Goal: Entertainment & Leisure: Consume media (video, audio)

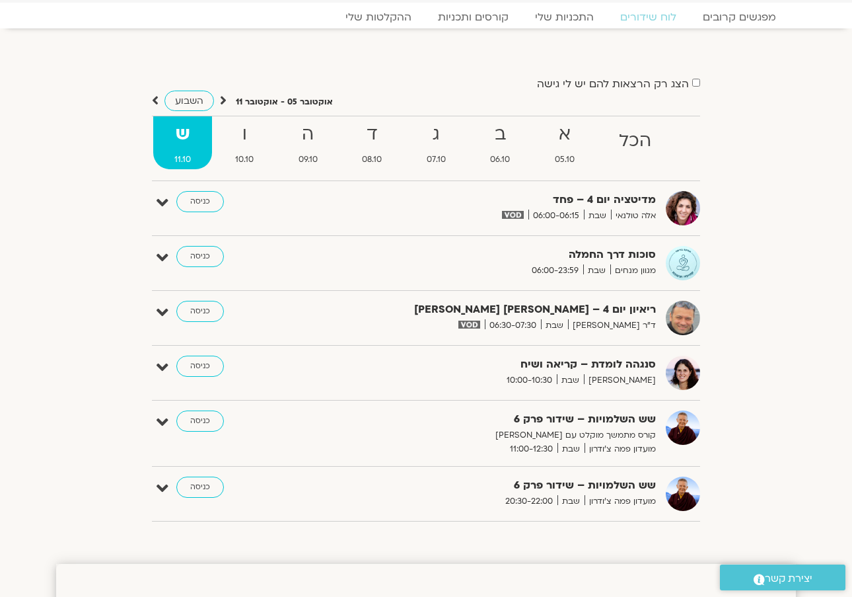
scroll to position [55, 0]
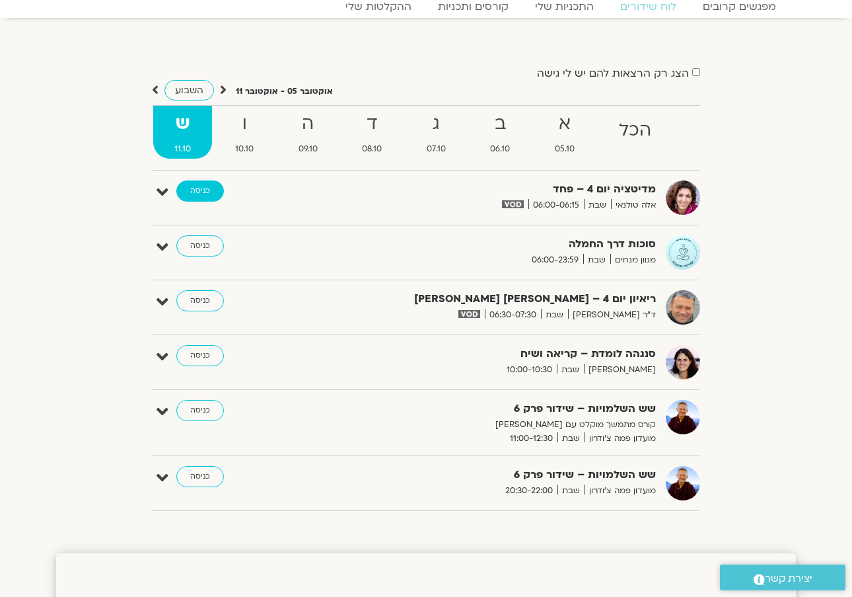
click at [195, 189] on link "כניסה" at bounding box center [200, 190] width 48 height 21
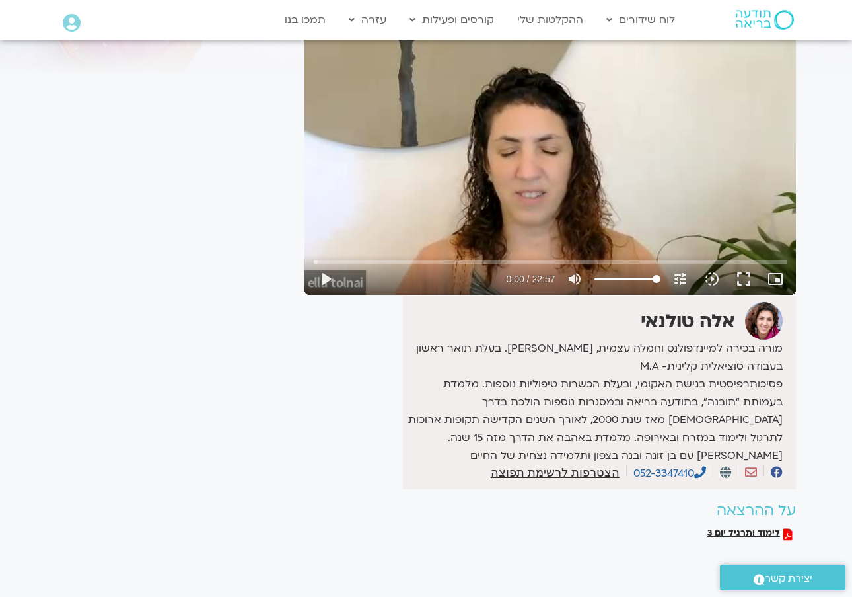
scroll to position [118, 0]
click at [328, 278] on button "play_arrow" at bounding box center [326, 279] width 32 height 32
click at [320, 285] on button "pause" at bounding box center [326, 279] width 32 height 32
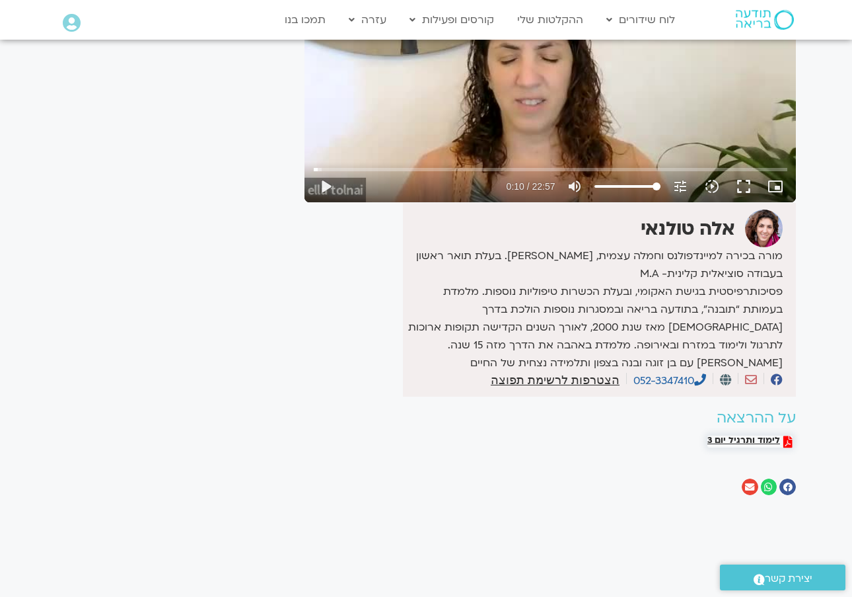
click at [756, 441] on span "לימוד ותרגיל יום 3" at bounding box center [744, 441] width 73 height 12
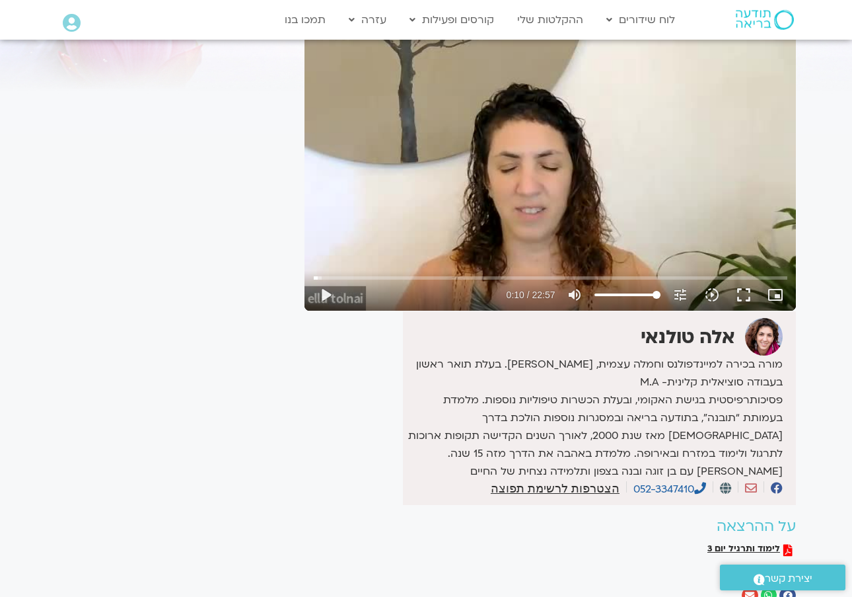
scroll to position [106, 0]
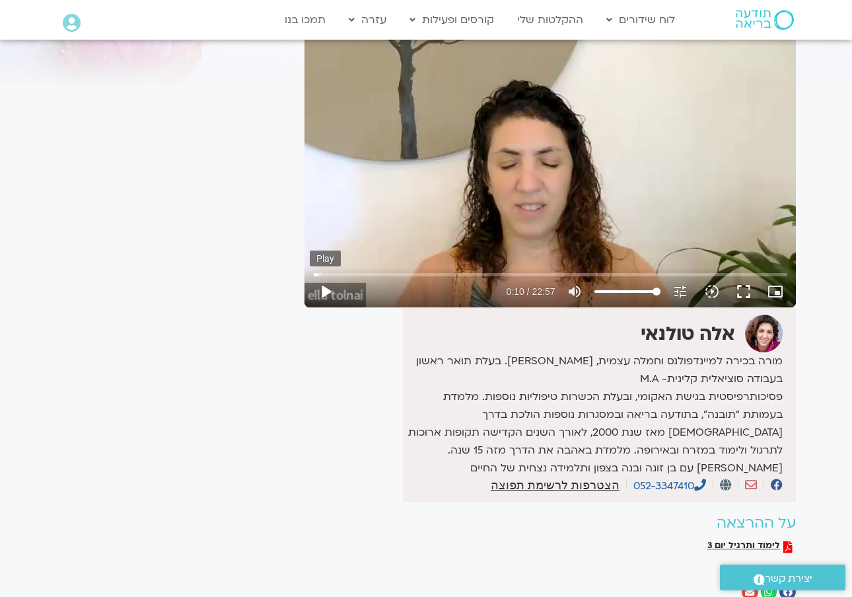
click at [323, 291] on button "play_arrow" at bounding box center [326, 292] width 32 height 32
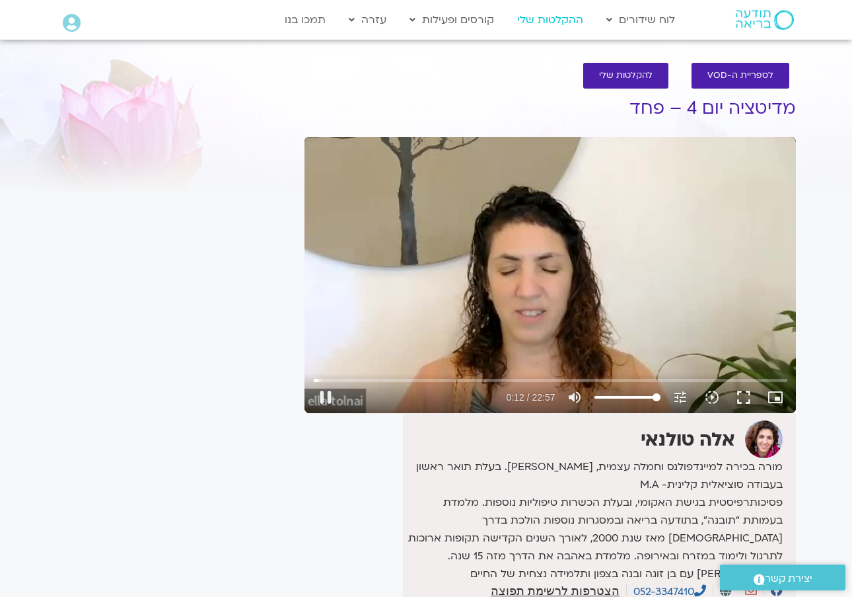
scroll to position [0, 0]
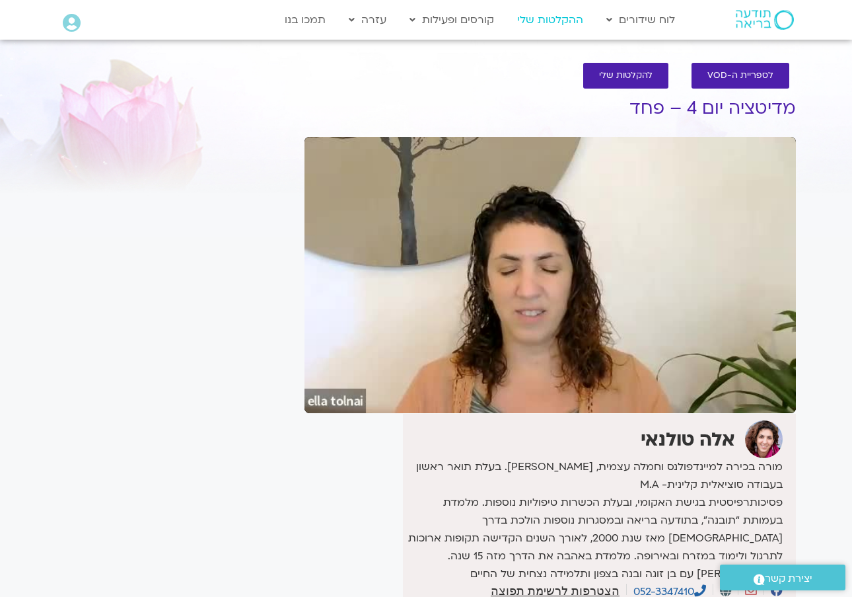
click at [789, 405] on button "picture_in_picture_alt Picture-in-picture Off" at bounding box center [776, 397] width 32 height 32
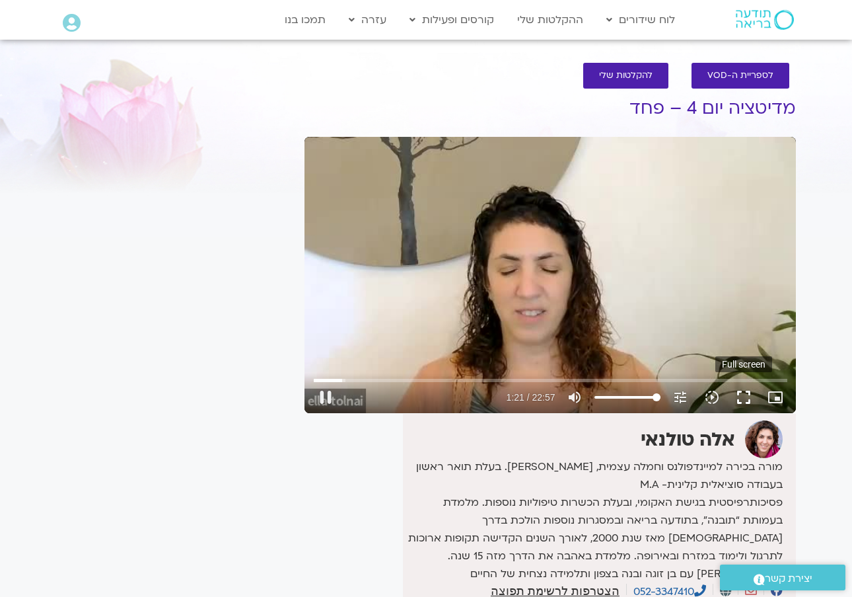
click at [749, 397] on button "fullscreen" at bounding box center [744, 397] width 32 height 32
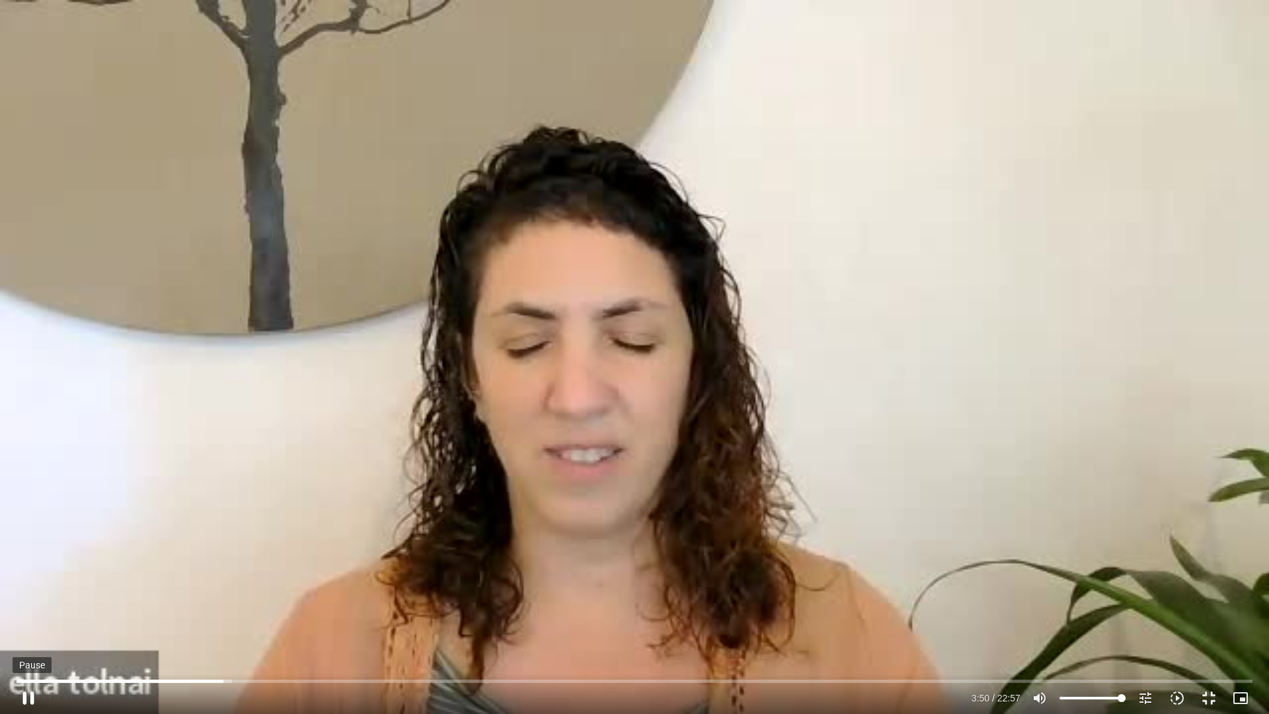
click at [25, 596] on button "pause" at bounding box center [29, 698] width 32 height 32
drag, startPoint x: 223, startPoint y: 683, endPoint x: 38, endPoint y: 634, distance: 190.6
click at [0, 596] on div "Skip ad 0:00 pause 0:00 / 22:57 volume_up Mute tune Resolution Auto 240p slow_m…" at bounding box center [634, 357] width 1269 height 714
drag, startPoint x: 22, startPoint y: 694, endPoint x: 76, endPoint y: 640, distance: 76.6
click at [23, 596] on button "pause" at bounding box center [29, 698] width 32 height 32
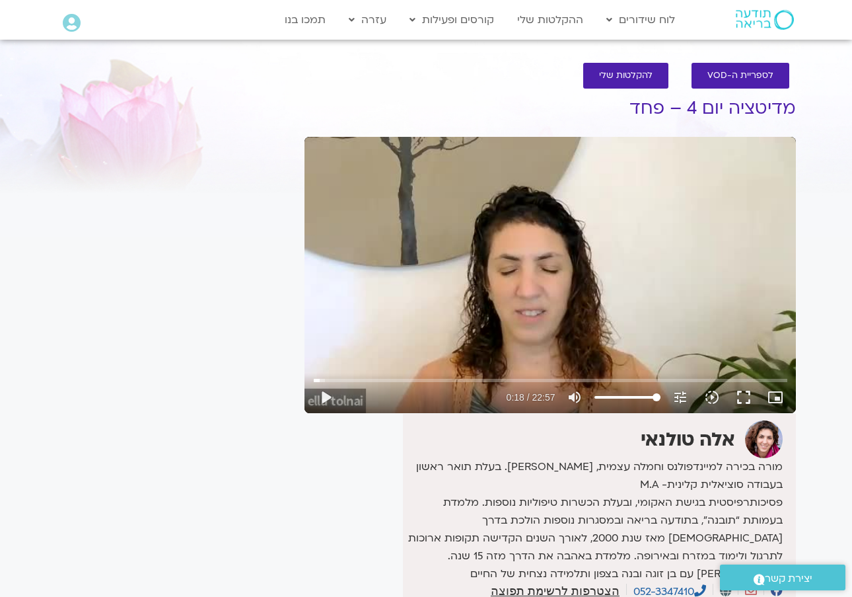
click at [326, 399] on button "play_arrow" at bounding box center [326, 397] width 32 height 32
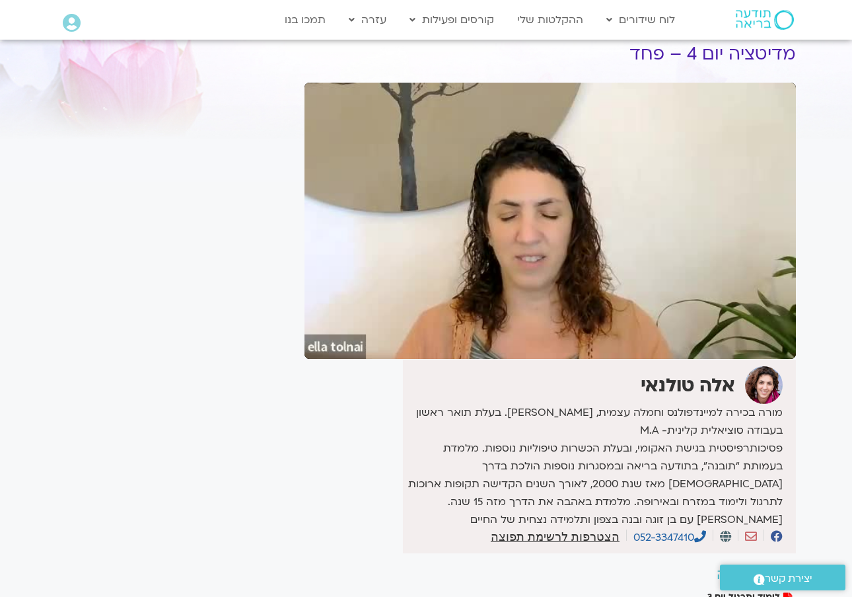
scroll to position [63, 0]
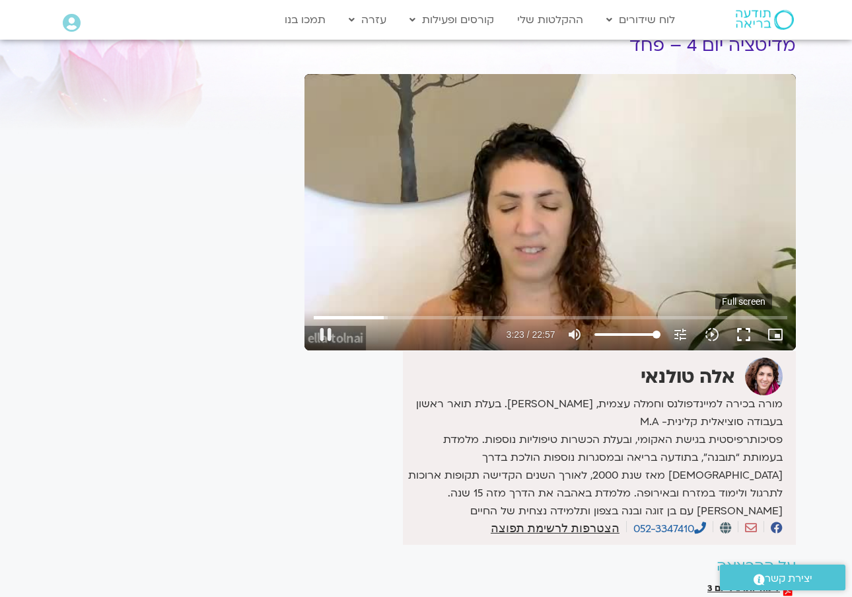
click at [744, 333] on button "fullscreen" at bounding box center [744, 334] width 32 height 32
click at [318, 329] on button "pause" at bounding box center [326, 334] width 32 height 32
click at [329, 333] on button "play_arrow" at bounding box center [326, 334] width 32 height 32
click at [332, 334] on button "pause" at bounding box center [326, 334] width 32 height 32
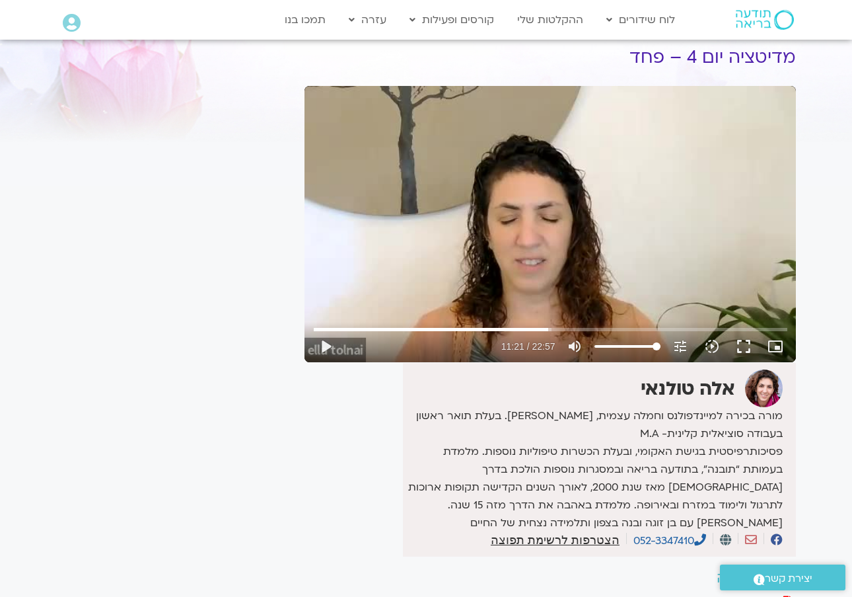
scroll to position [53, 0]
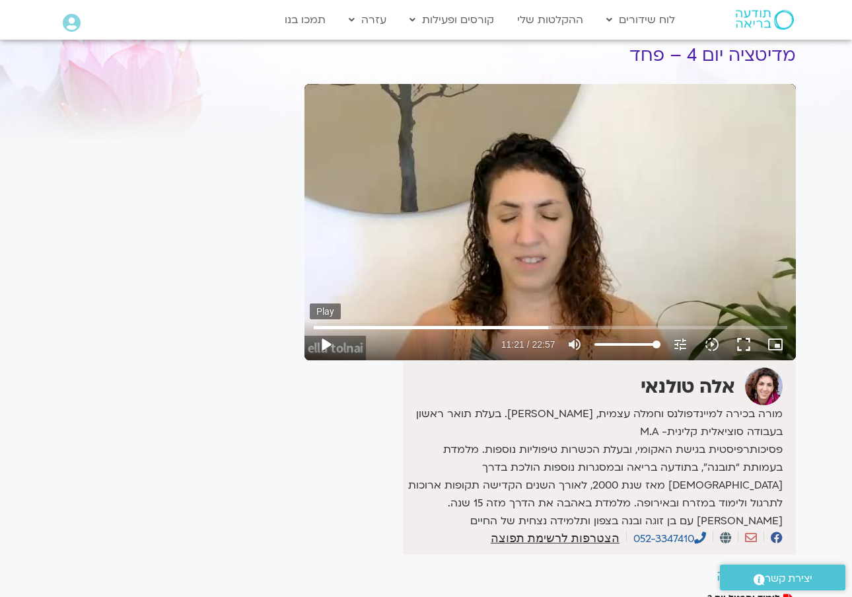
click at [328, 342] on button "play_arrow" at bounding box center [326, 344] width 32 height 32
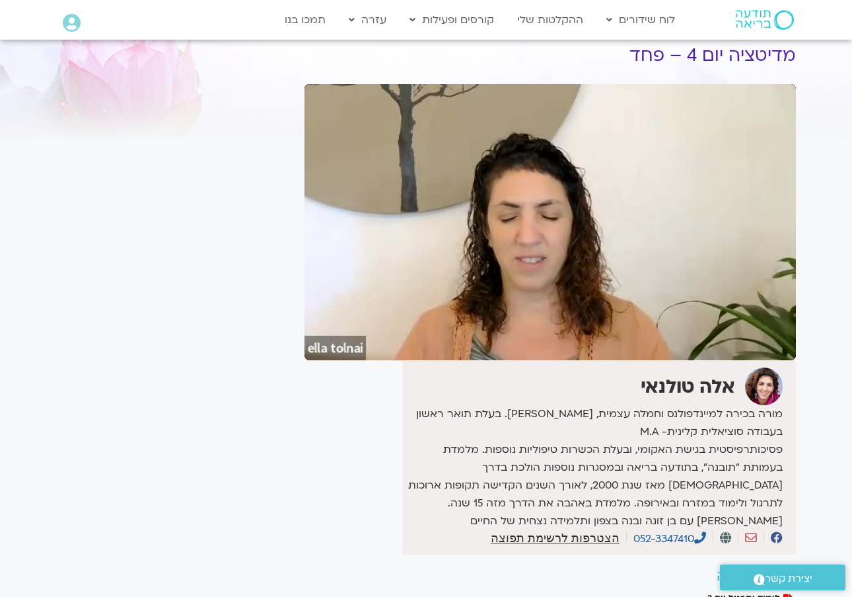
click at [753, 344] on button "fullscreen" at bounding box center [744, 344] width 32 height 32
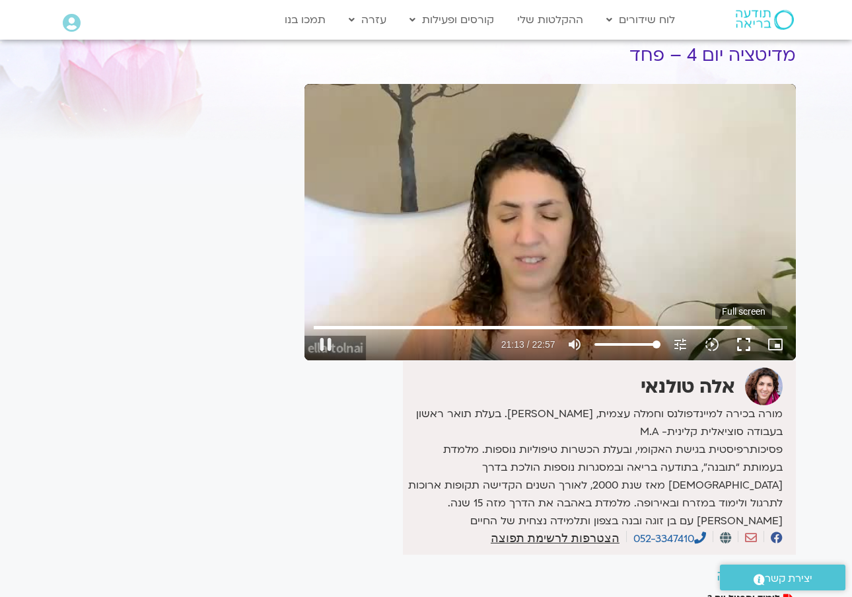
click at [746, 348] on button "fullscreen" at bounding box center [744, 344] width 32 height 32
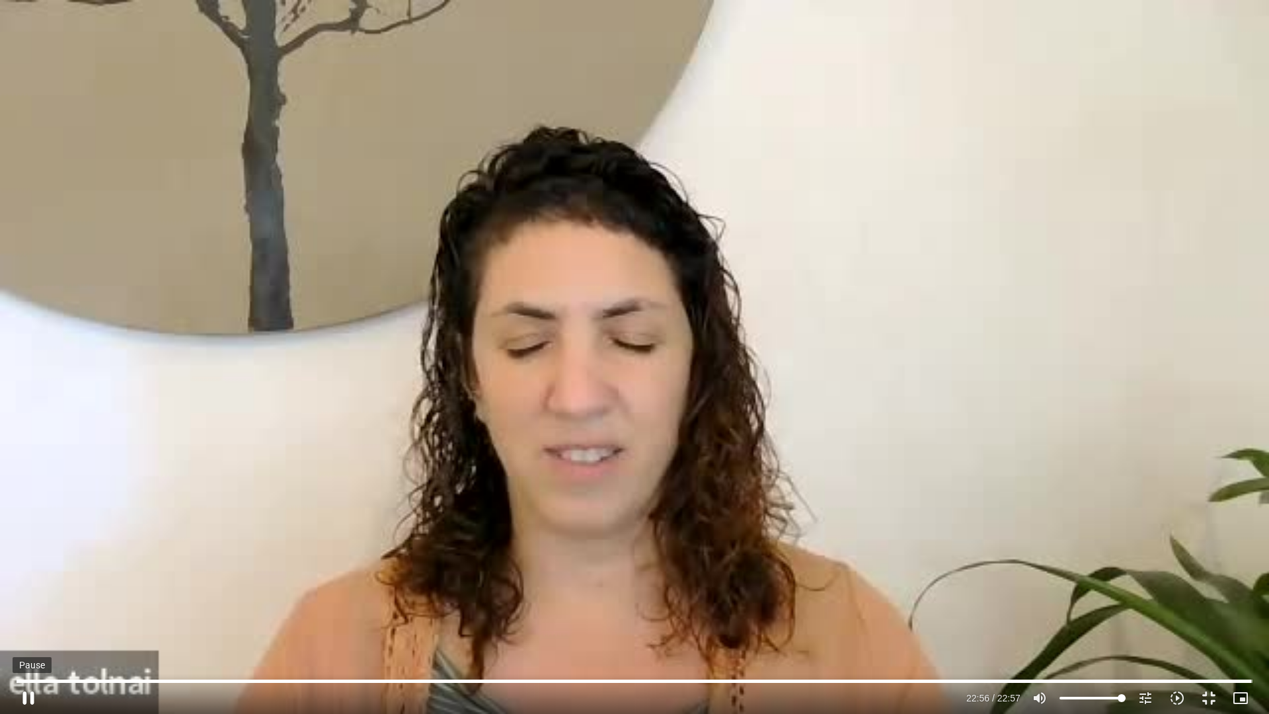
click at [29, 596] on button "pause" at bounding box center [29, 698] width 32 height 32
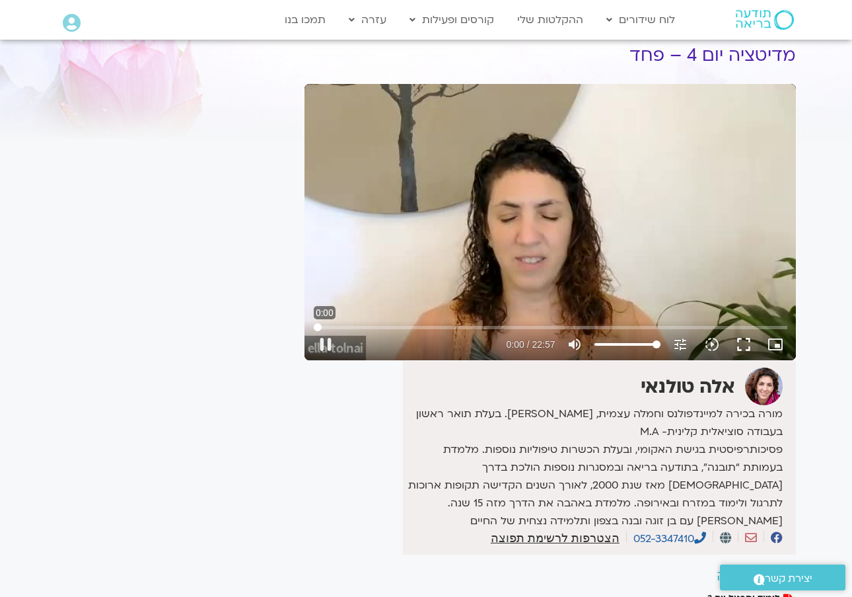
drag, startPoint x: 778, startPoint y: 326, endPoint x: 287, endPoint y: 340, distance: 491.8
type input "0"
click at [287, 340] on div "לספריית ה-VOD להקלטות שלי מדיטציה יום 4 – פחד אלה טולנאי מורה בכירה למיינדפולנס…" at bounding box center [426, 335] width 753 height 676
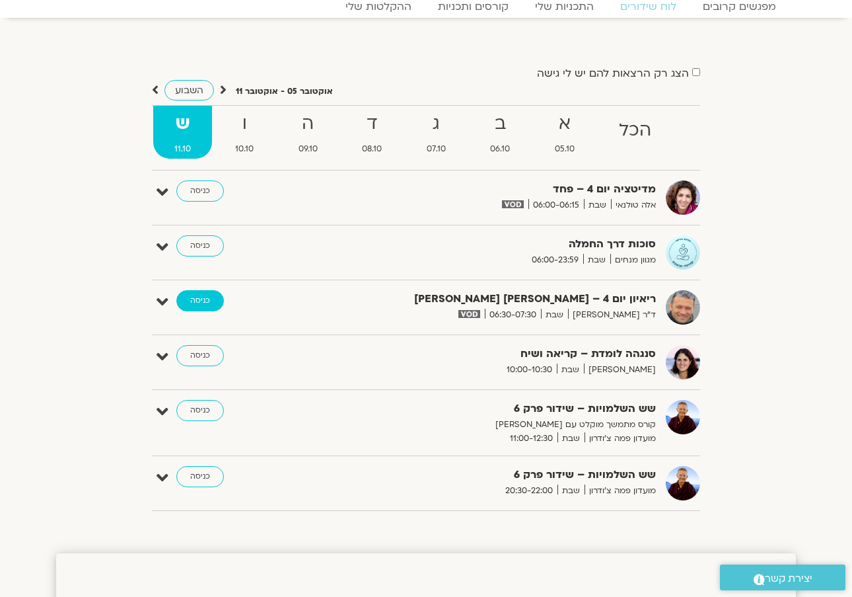
click at [195, 297] on link "כניסה" at bounding box center [200, 300] width 48 height 21
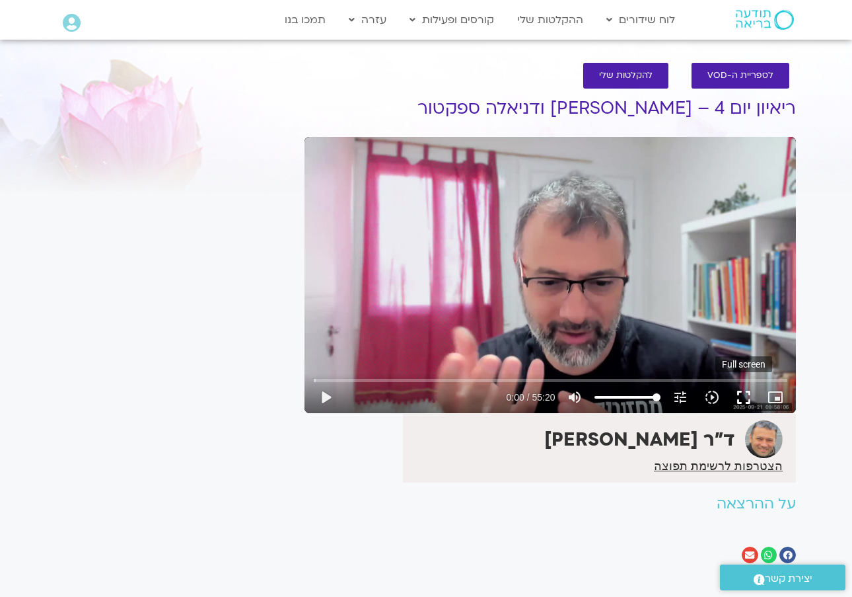
click at [741, 392] on button "fullscreen" at bounding box center [744, 397] width 32 height 32
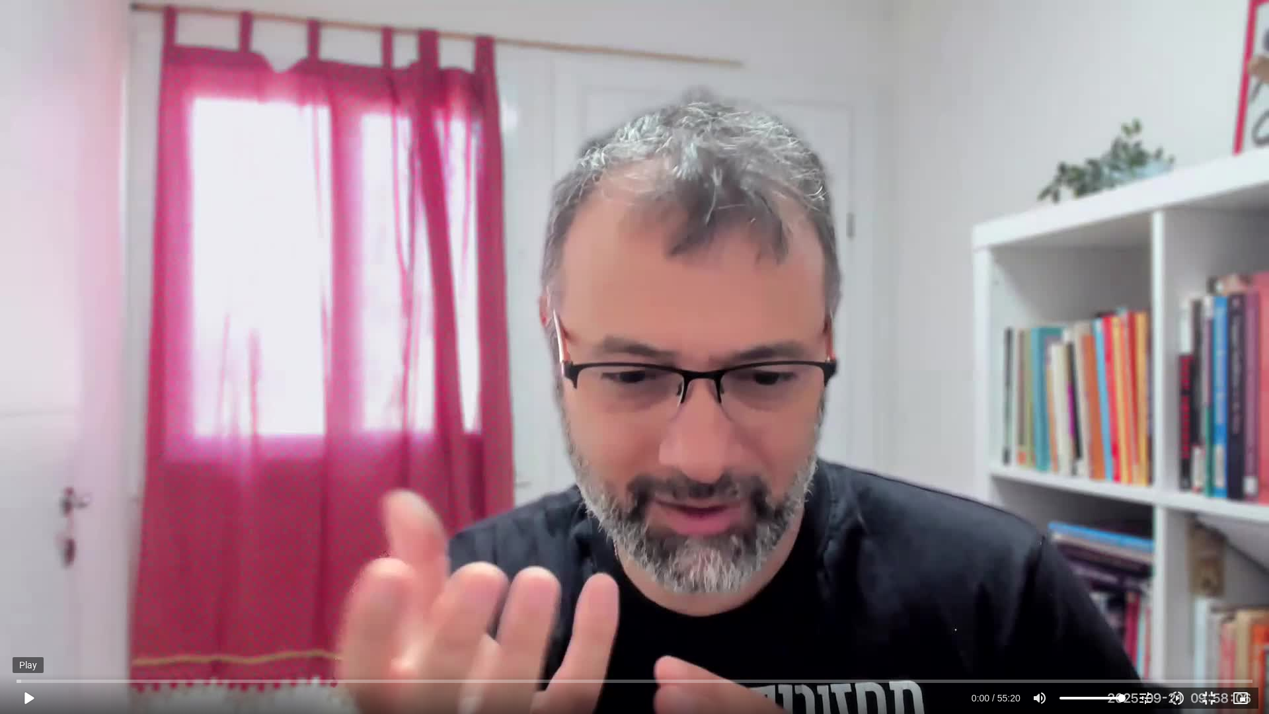
click at [27, 596] on button "play_arrow" at bounding box center [29, 698] width 32 height 32
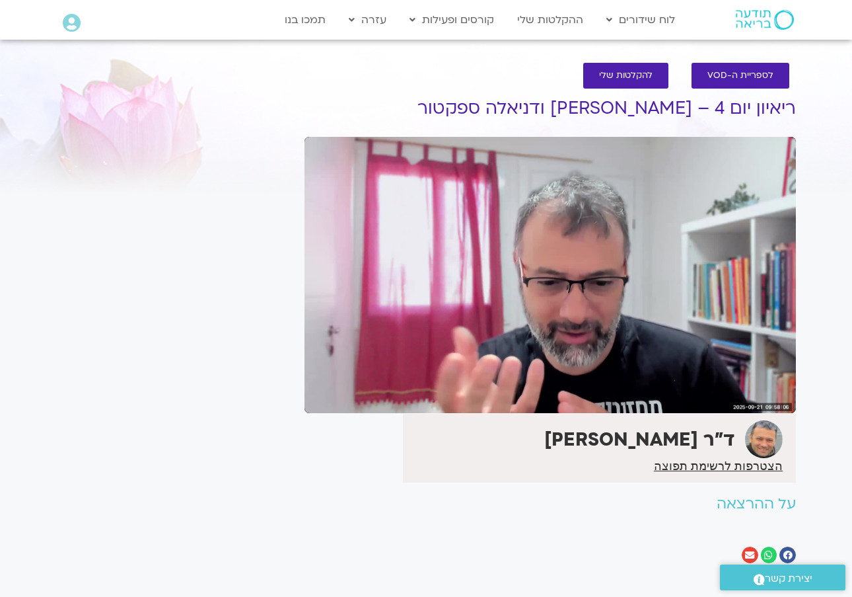
click at [705, 384] on button "slow_motion_video Playback speed 1x 1x" at bounding box center [712, 397] width 32 height 32
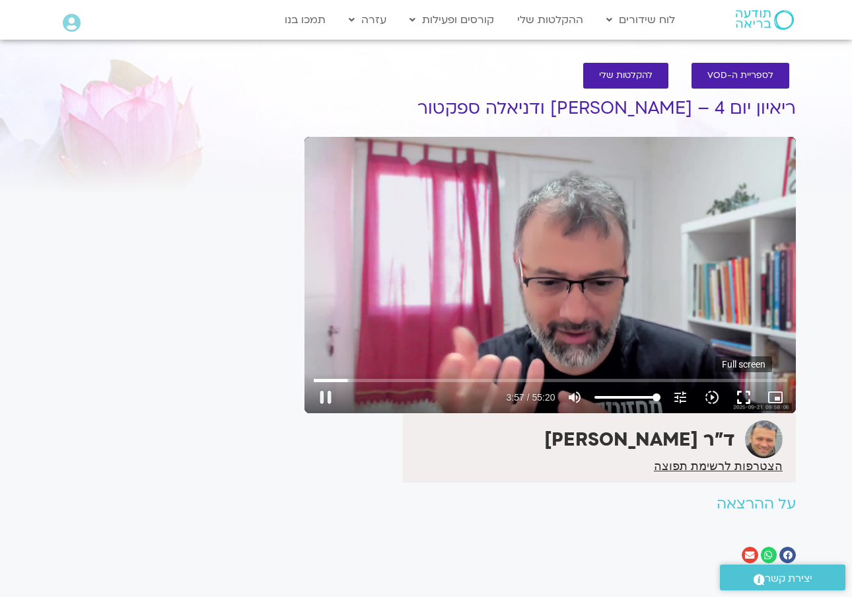
click at [741, 396] on button "fullscreen" at bounding box center [744, 397] width 32 height 32
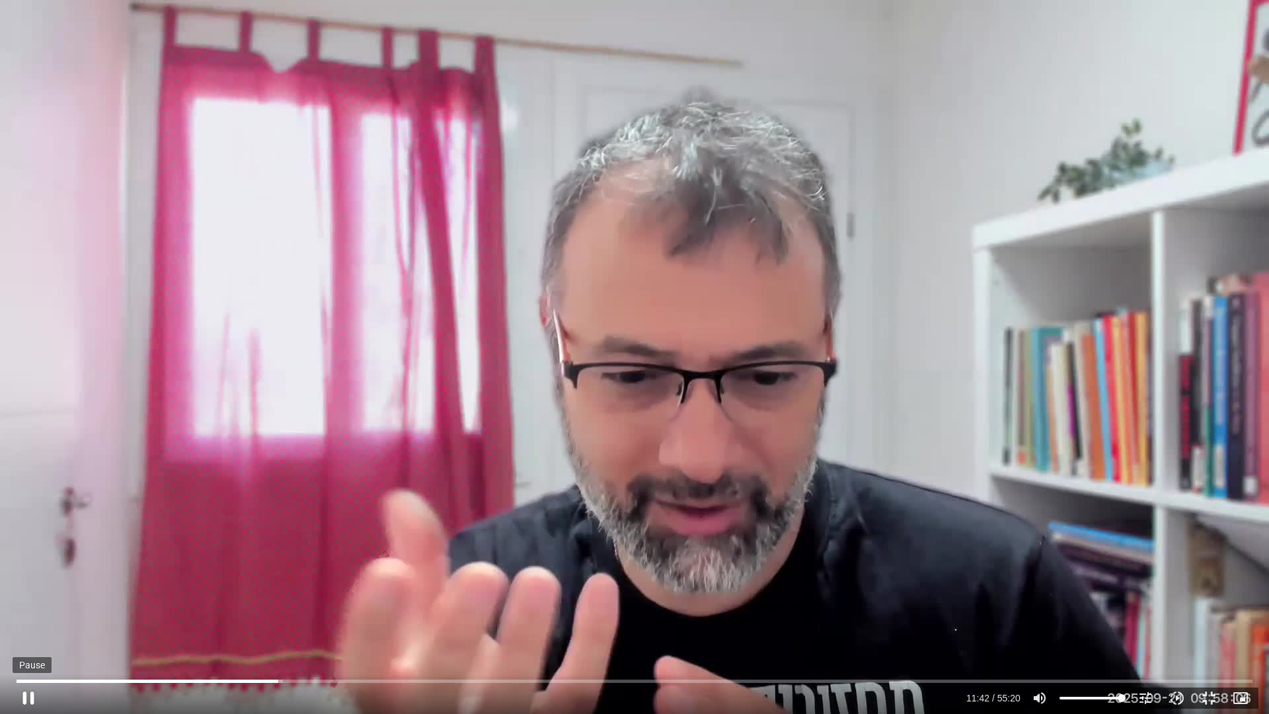
click at [32, 596] on button "pause" at bounding box center [29, 698] width 32 height 32
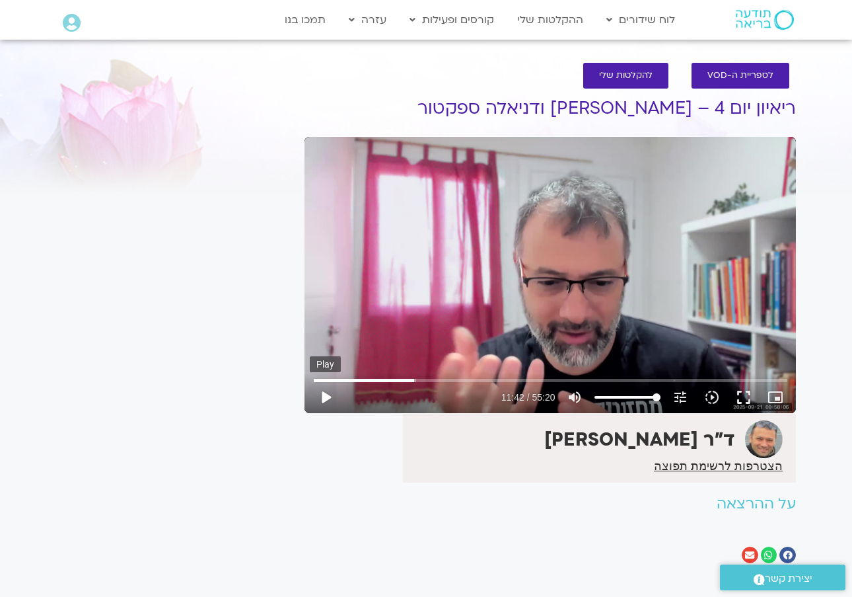
click at [324, 396] on button "play_arrow" at bounding box center [326, 397] width 32 height 32
click at [324, 394] on button "play_arrow" at bounding box center [326, 397] width 32 height 32
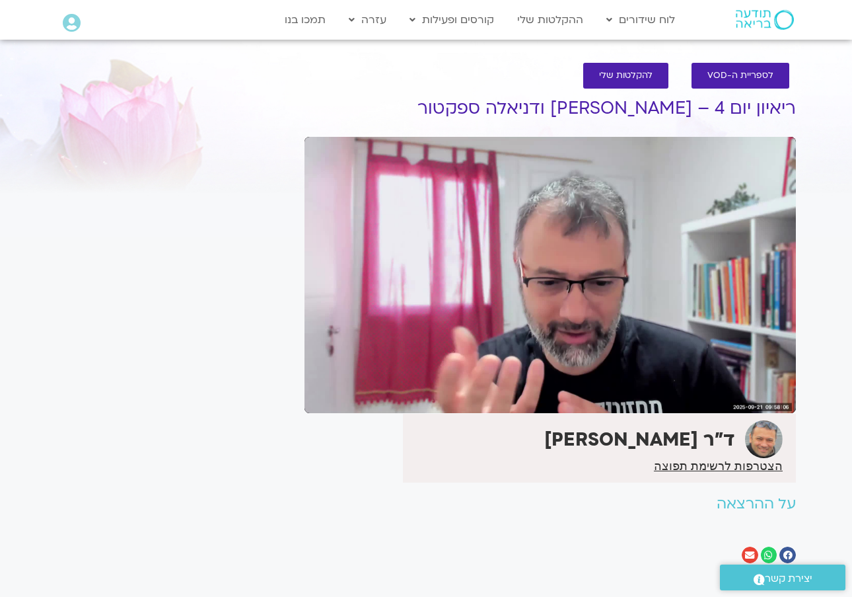
click at [719, 404] on icon "slow_motion_video" at bounding box center [712, 397] width 16 height 16
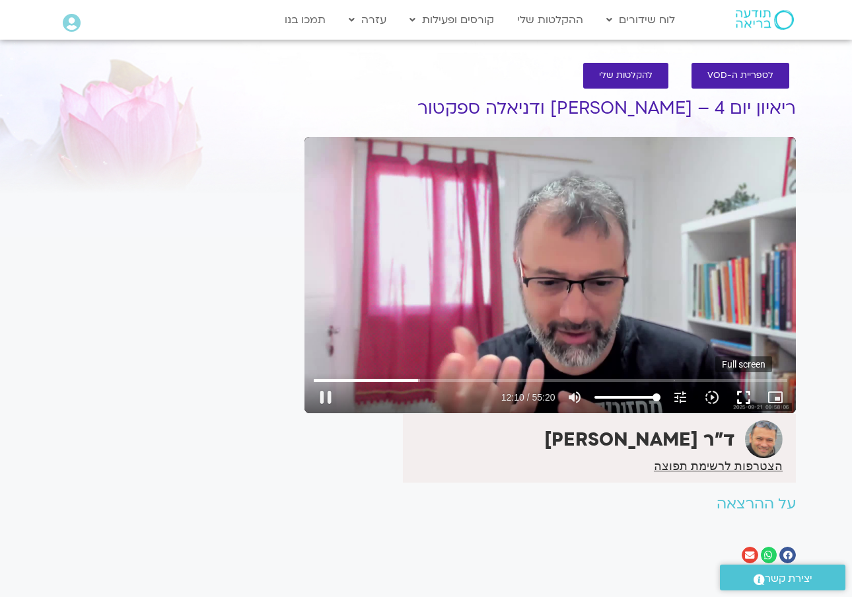
click at [744, 397] on button "fullscreen" at bounding box center [744, 397] width 32 height 32
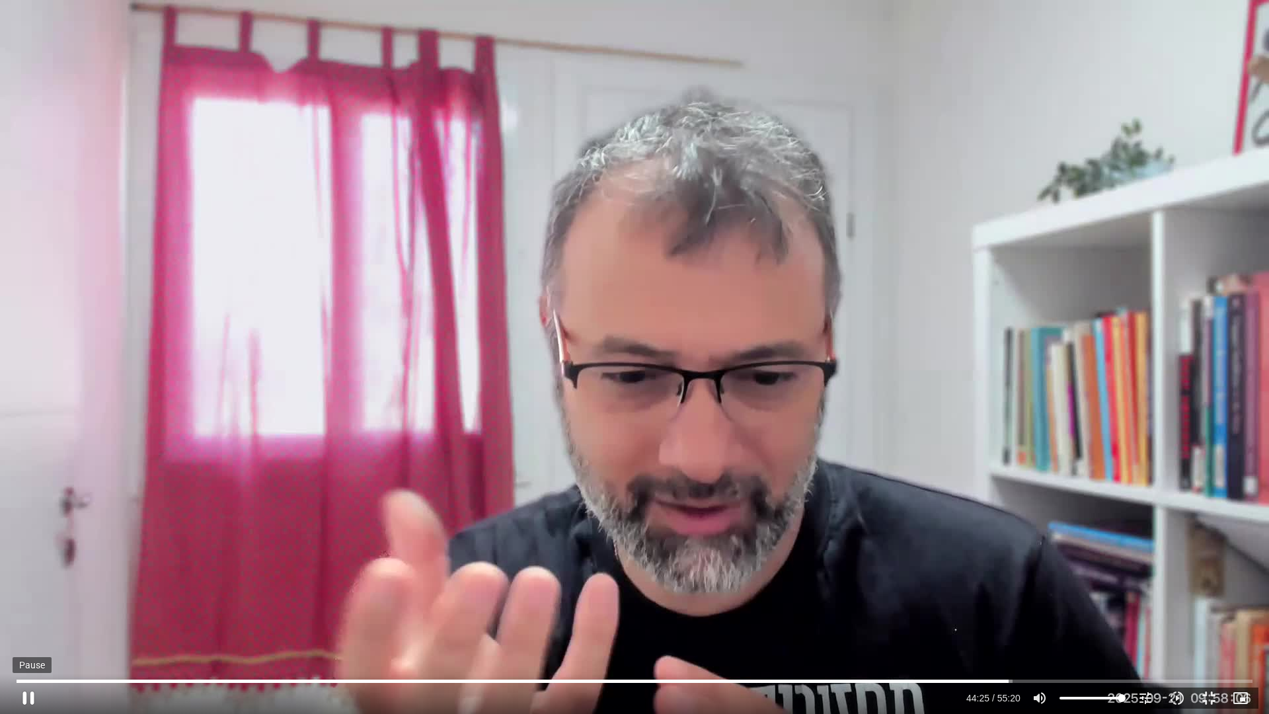
click at [28, 596] on button "pause" at bounding box center [29, 698] width 32 height 32
click at [31, 596] on button "play_arrow" at bounding box center [29, 698] width 32 height 32
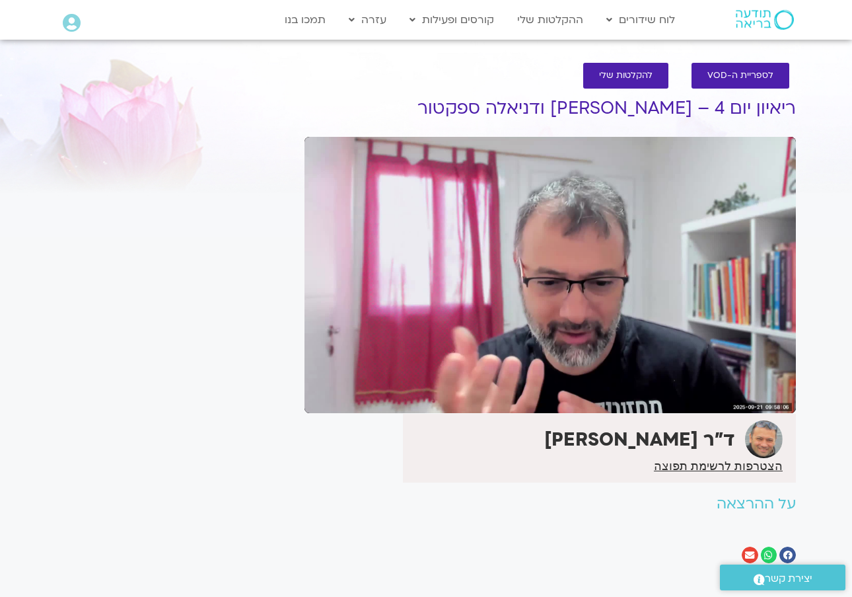
drag, startPoint x: 850, startPoint y: 188, endPoint x: 436, endPoint y: 353, distance: 446.0
click at [437, 352] on div "Skip ad 0:07 pause 44:30 / 55:20 volume_up Mute tune Resolution Auto 720p slow_…" at bounding box center [551, 275] width 492 height 276
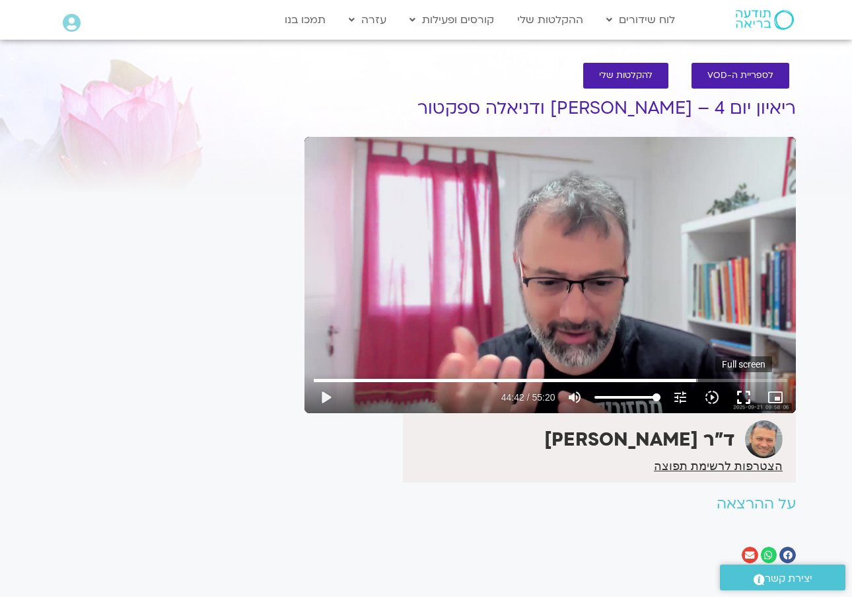
click at [743, 394] on button "fullscreen" at bounding box center [744, 397] width 32 height 32
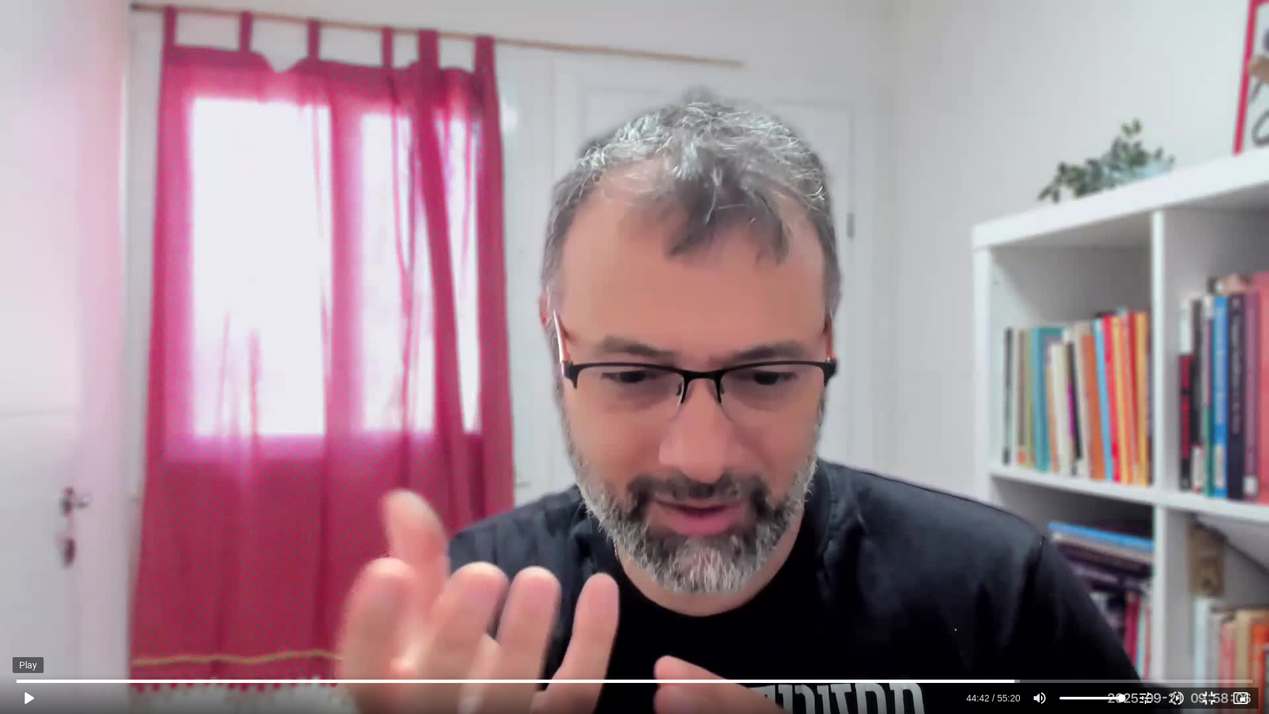
click at [24, 596] on button "play_arrow" at bounding box center [29, 698] width 32 height 32
click at [30, 596] on button "play_arrow" at bounding box center [29, 698] width 32 height 32
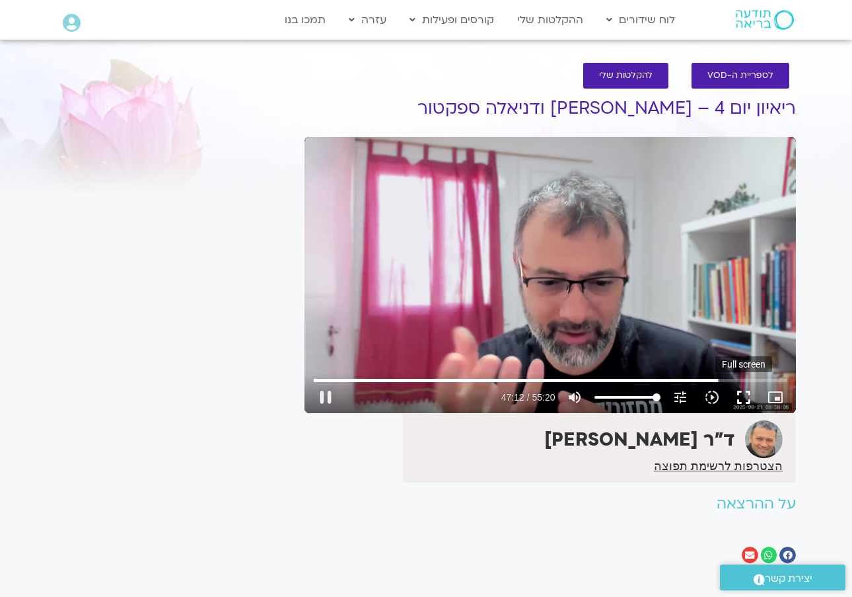
click at [741, 393] on button "fullscreen" at bounding box center [744, 397] width 32 height 32
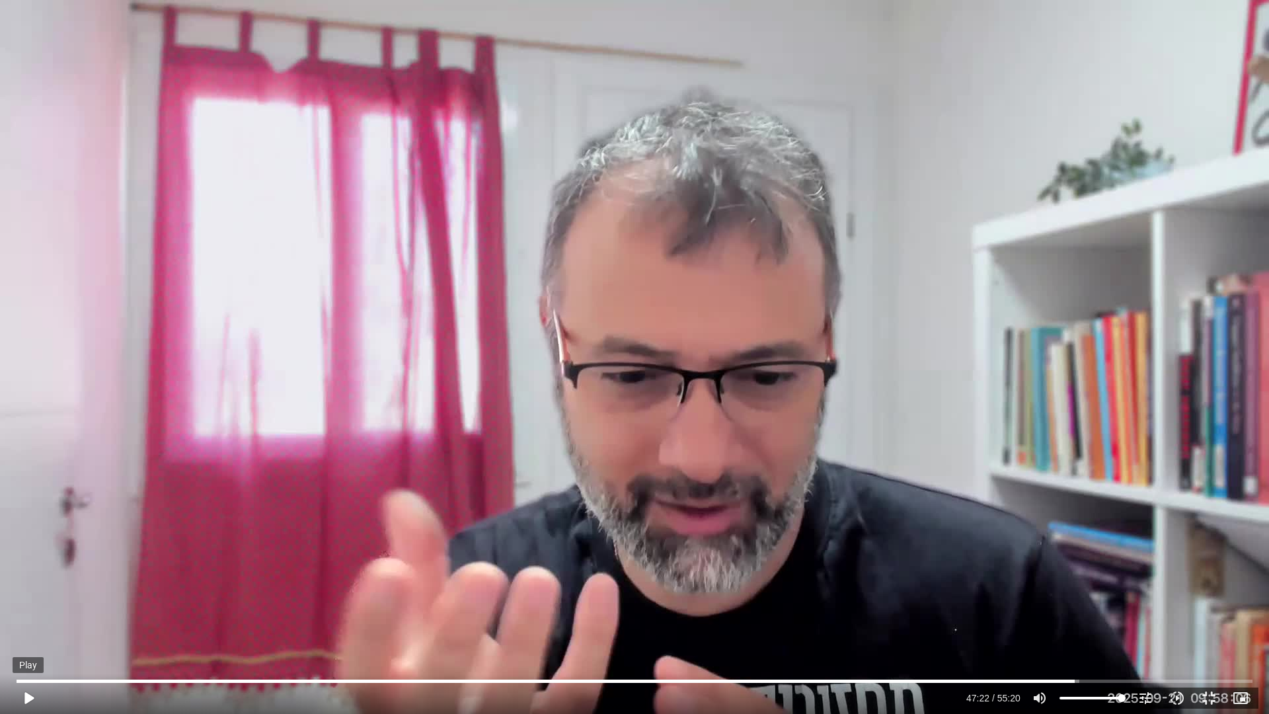
click at [32, 596] on button "play_arrow" at bounding box center [29, 698] width 32 height 32
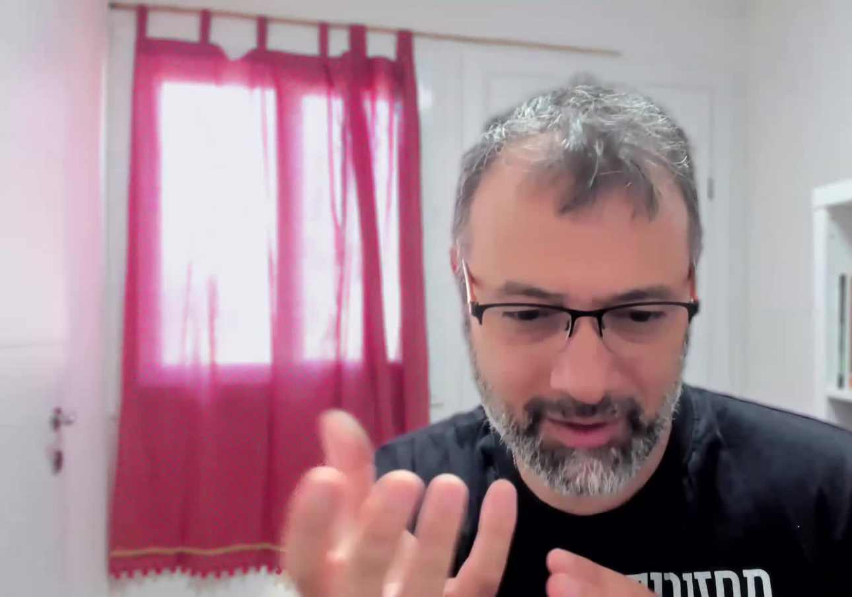
scroll to position [87, 0]
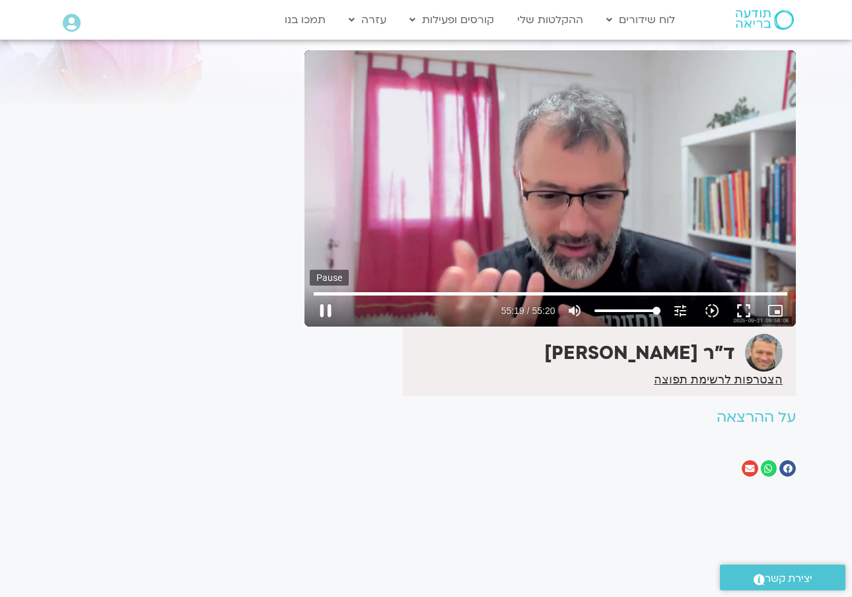
click at [329, 315] on button "pause" at bounding box center [326, 311] width 32 height 32
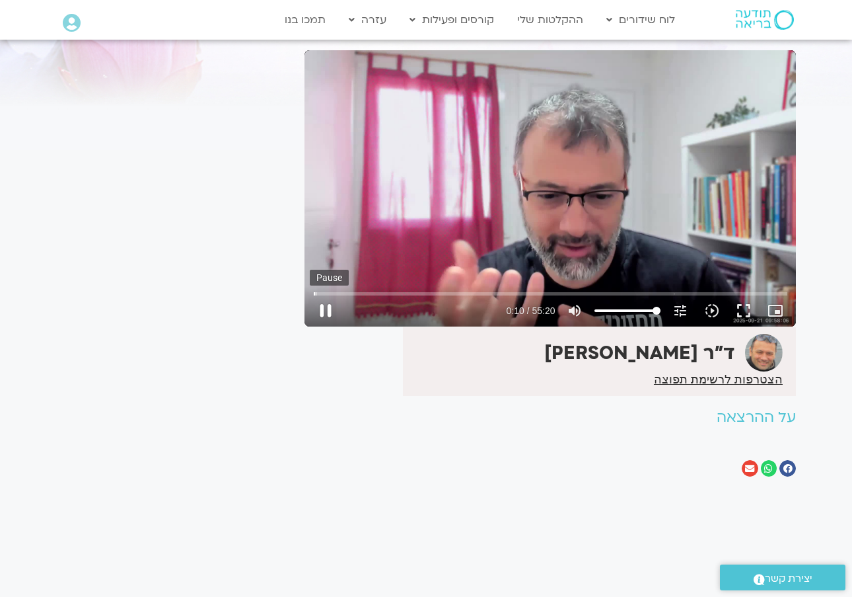
click at [328, 309] on button "pause" at bounding box center [326, 311] width 32 height 32
type input "10.7655563319966"
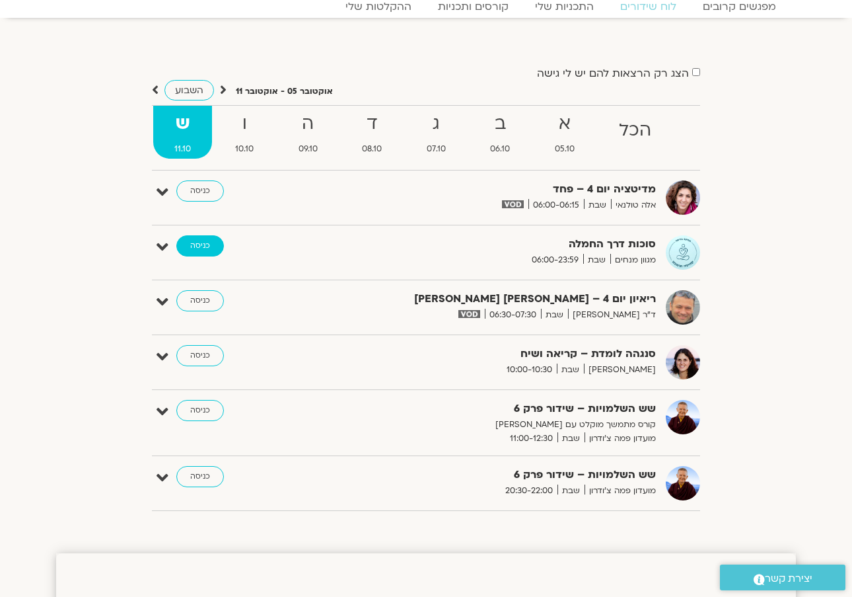
click at [192, 244] on link "כניסה" at bounding box center [200, 245] width 48 height 21
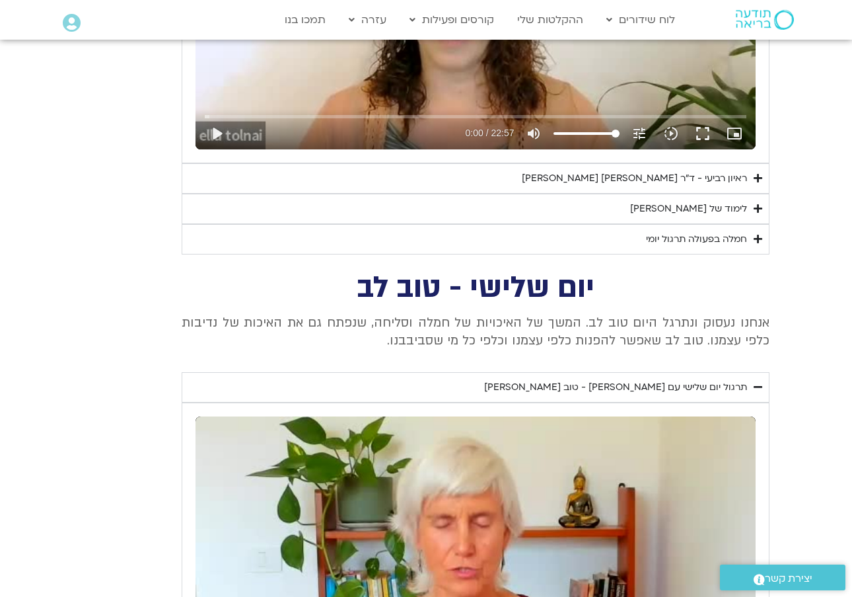
scroll to position [811, 1]
click at [712, 205] on div "לימוד של [PERSON_NAME]" at bounding box center [688, 209] width 117 height 16
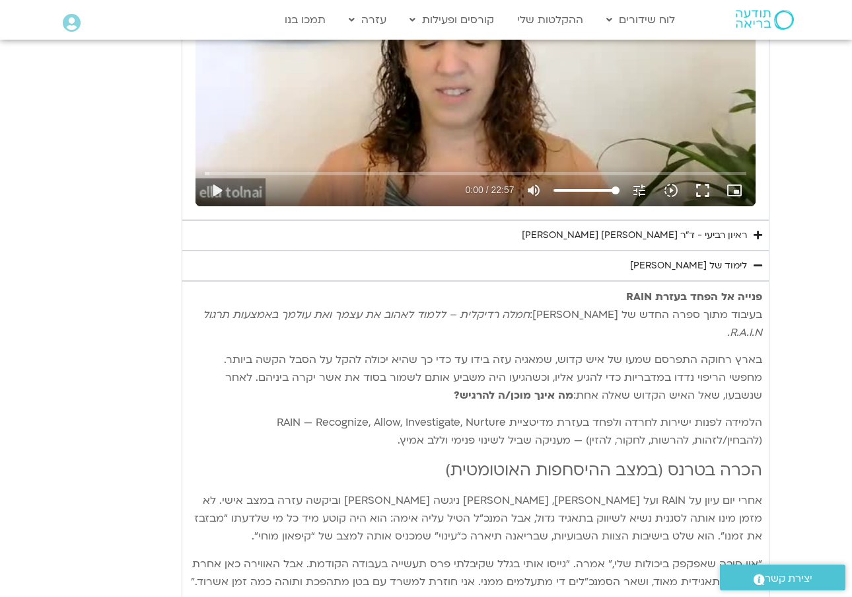
scroll to position [754, 0]
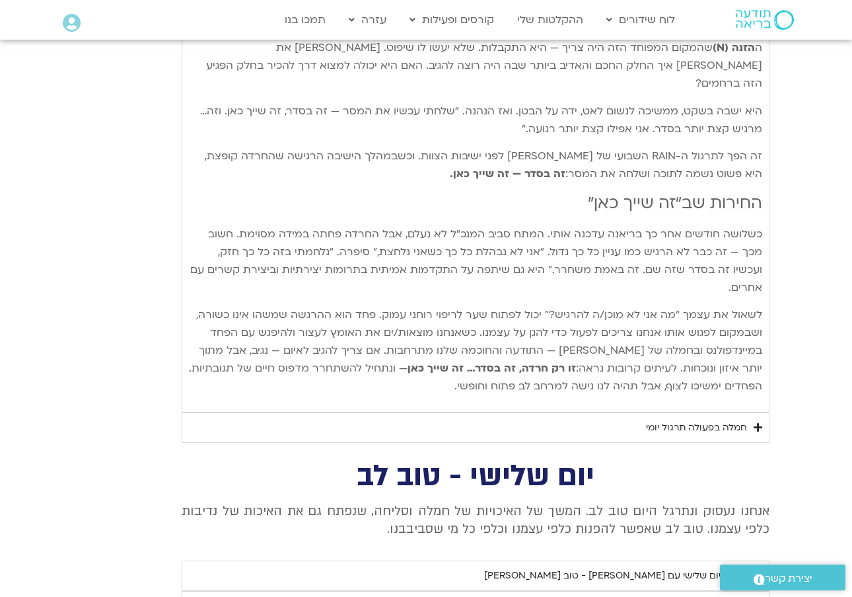
scroll to position [1627, 0]
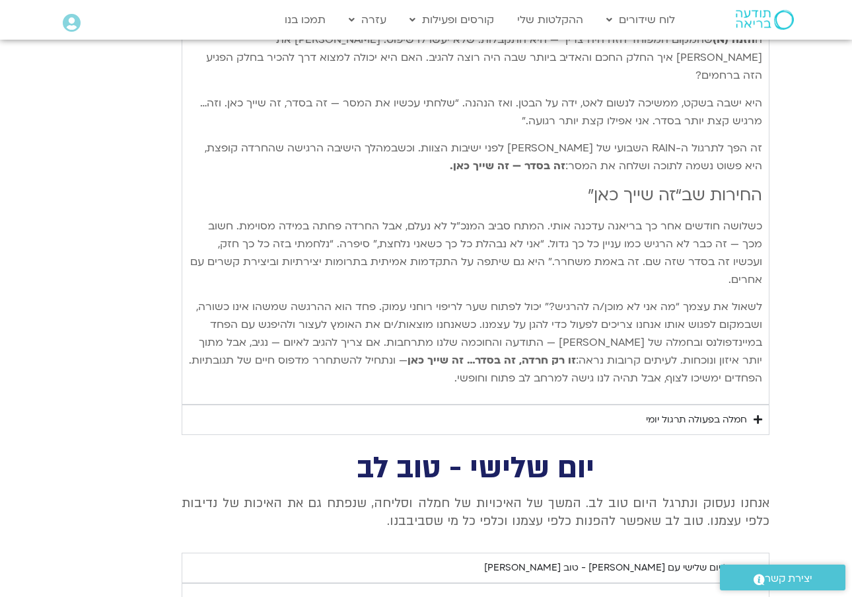
drag, startPoint x: 763, startPoint y: 288, endPoint x: 542, endPoint y: 320, distance: 223.6
copy div "פנייה אל הפחד בעזרת RAIN בעיבוד מתוך ספרה החדש של טארה: חמלה רדיקלית – ללמוד לא…"
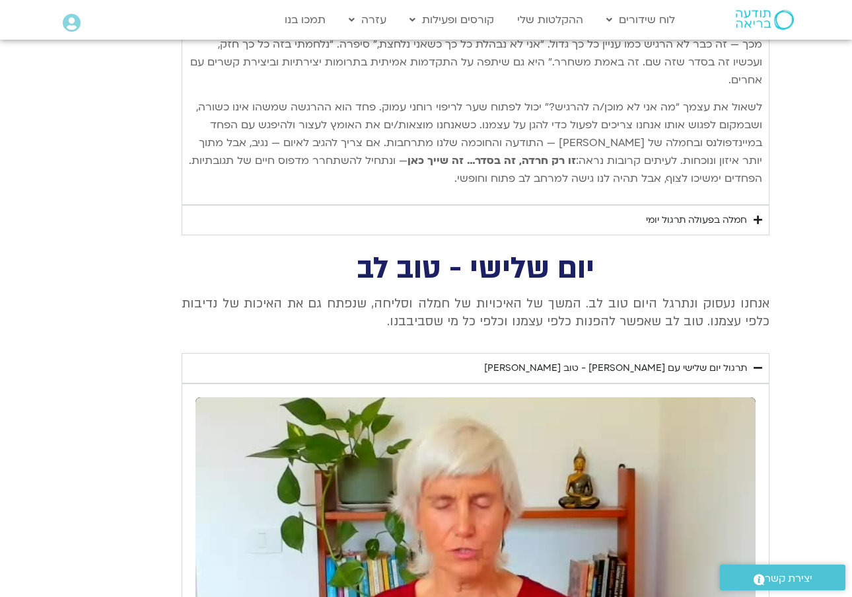
scroll to position [1836, 0]
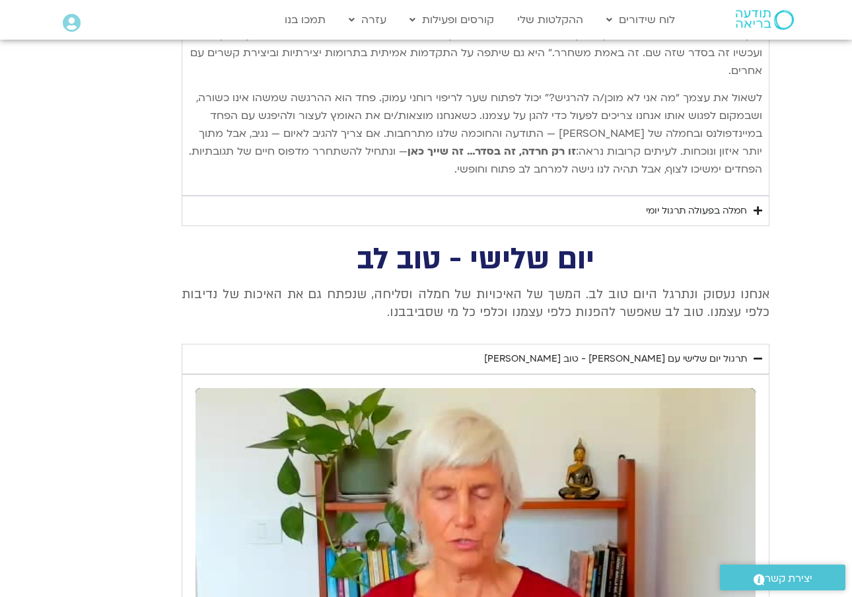
click at [689, 203] on div "חמלה בפעולה תרגול יומי" at bounding box center [696, 211] width 101 height 16
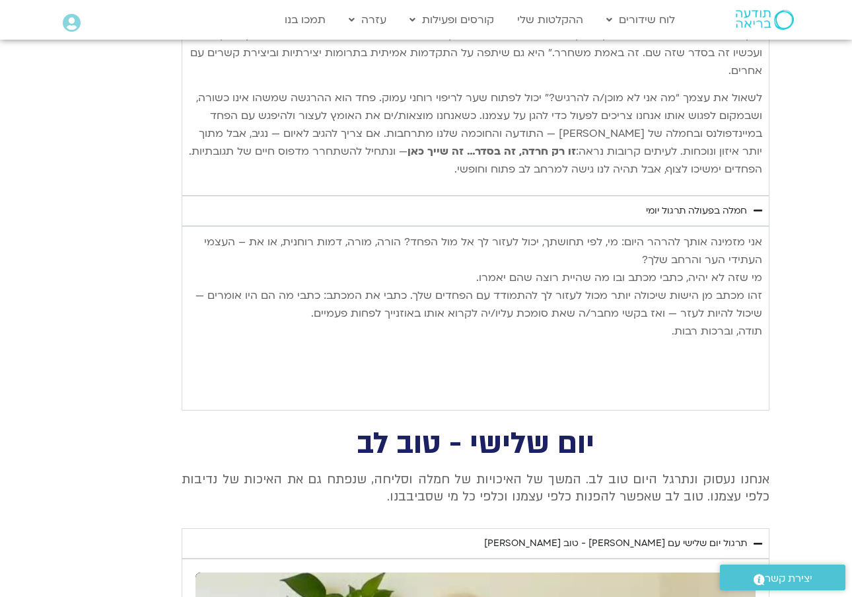
click at [762, 233] on p "אני מזמינה אותך להרהר היום: מי, לפי תחושתך, יכול לעזור לך אל מול הפחד? הורה, מו…" at bounding box center [476, 286] width 574 height 107
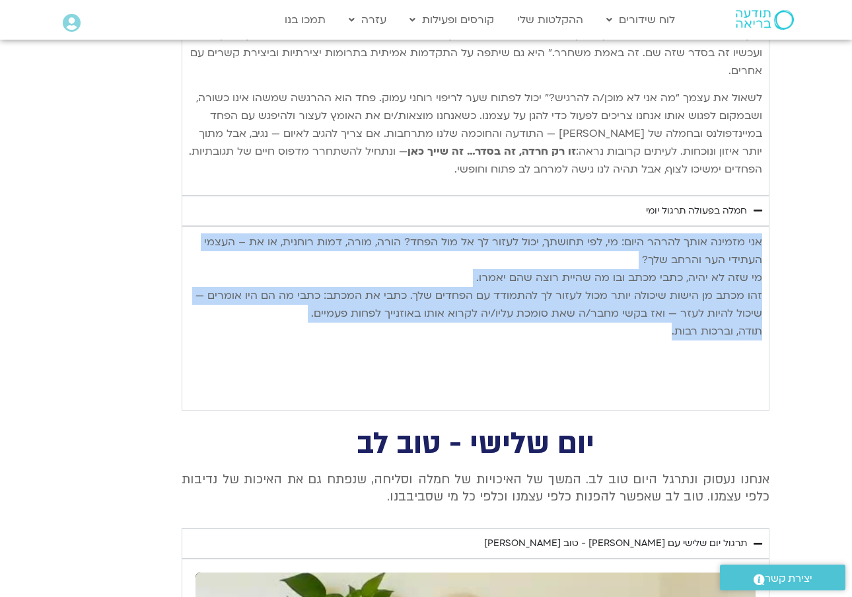
drag, startPoint x: 762, startPoint y: 163, endPoint x: 655, endPoint y: 256, distance: 141.8
click at [655, 256] on p "אני מזמינה אותך להרהר היום: מי, לפי תחושתך, יכול לעזור לך אל מול הפחד? הורה, מו…" at bounding box center [476, 286] width 574 height 107
copy p "אני מזמינה אותך להרהר היום: מי, לפי תחושתך, יכול לעזור לך אל מול הפחד? הורה, מו…"
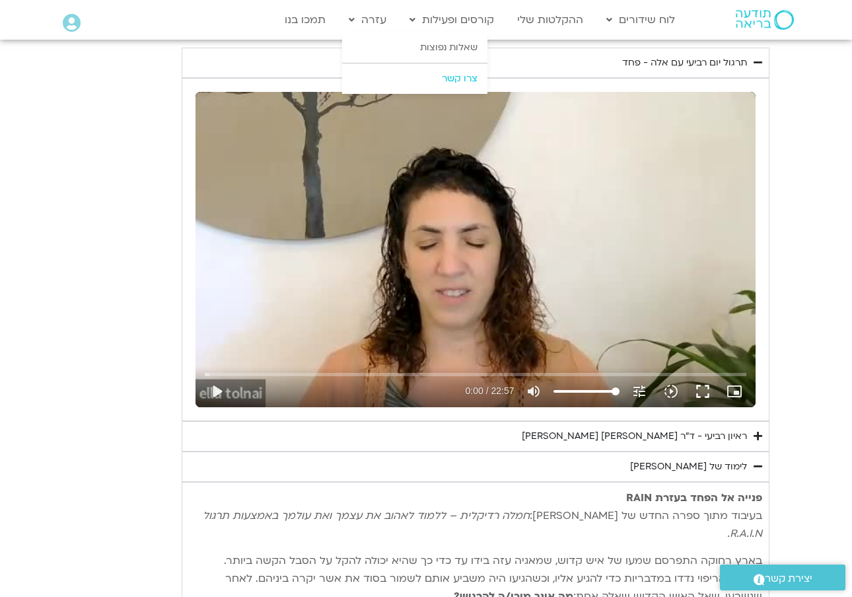
scroll to position [552, 0]
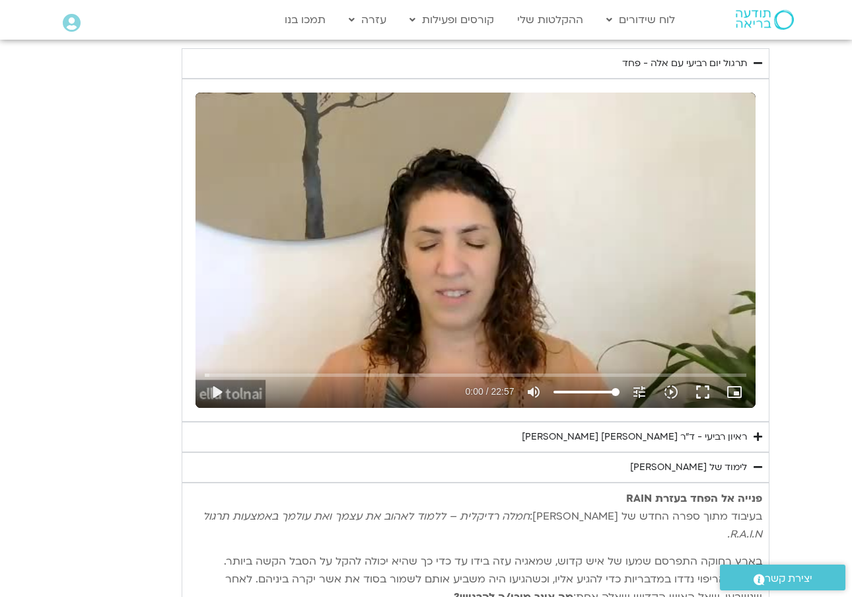
click at [529, 125] on div "Skip ad play_arrow 0:00 / 22:57 volume_up Mute tune Resolution Auto 240p slow_m…" at bounding box center [476, 250] width 560 height 315
click at [321, 166] on div "Skip ad pause 0:02 / 22:57 volume_up Mute tune Resolution Auto 240p slow_motion…" at bounding box center [476, 250] width 560 height 315
click at [321, 161] on div "Skip ad play_arrow 0:02 / 22:57 volume_up Mute tune Resolution Auto 240p slow_m…" at bounding box center [476, 250] width 560 height 315
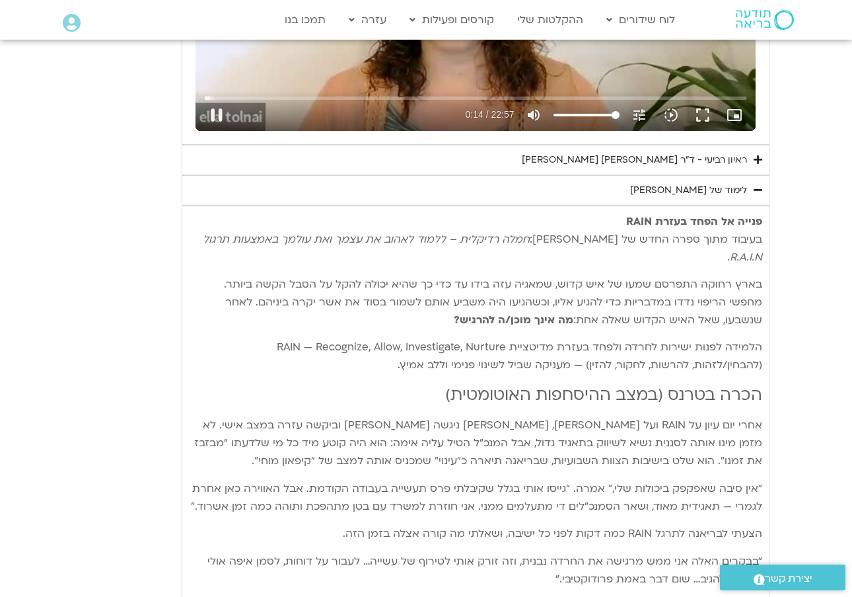
scroll to position [839, 0]
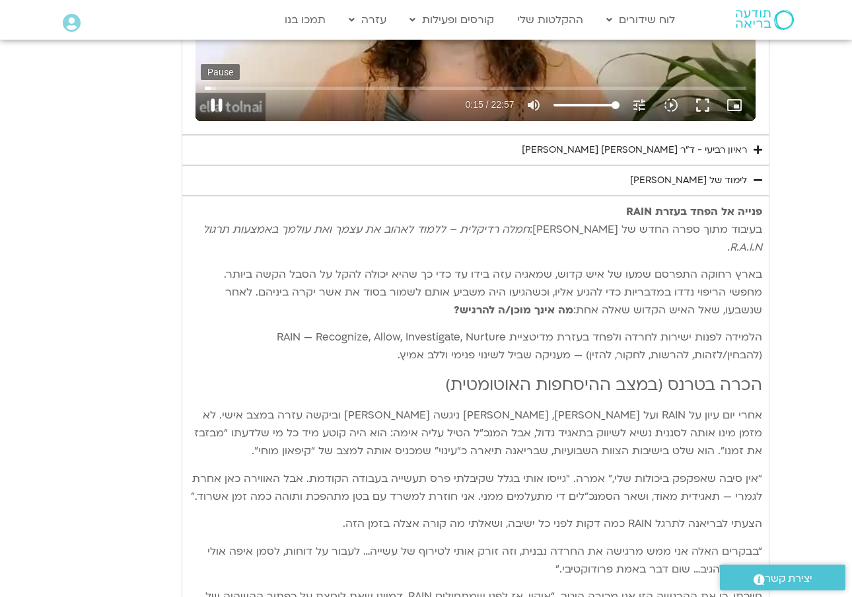
click at [219, 110] on button "pause" at bounding box center [217, 105] width 32 height 32
click at [584, 149] on div "ראיון רביעי - ד"ר אסף סטי אל-בר ודניאלה ספקטור" at bounding box center [634, 150] width 225 height 16
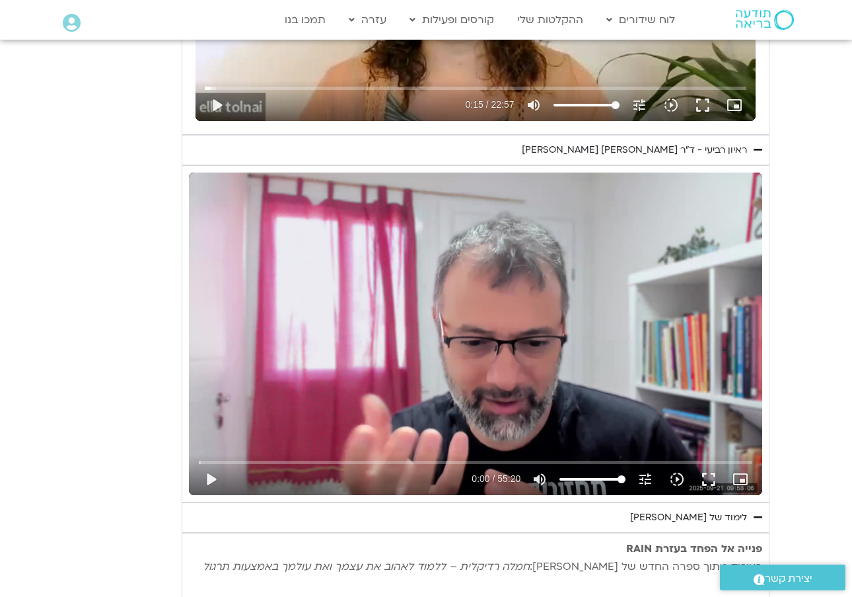
click at [579, 194] on div "Skip ad play_arrow 0:00 / 55:20 volume_up Mute tune Resolution Auto 240p slow_m…" at bounding box center [476, 333] width 574 height 322
type input "15.5604070593325"
type input "0.0445937499898719"
type input "15.5604070593325"
type input "0.144421707997367"
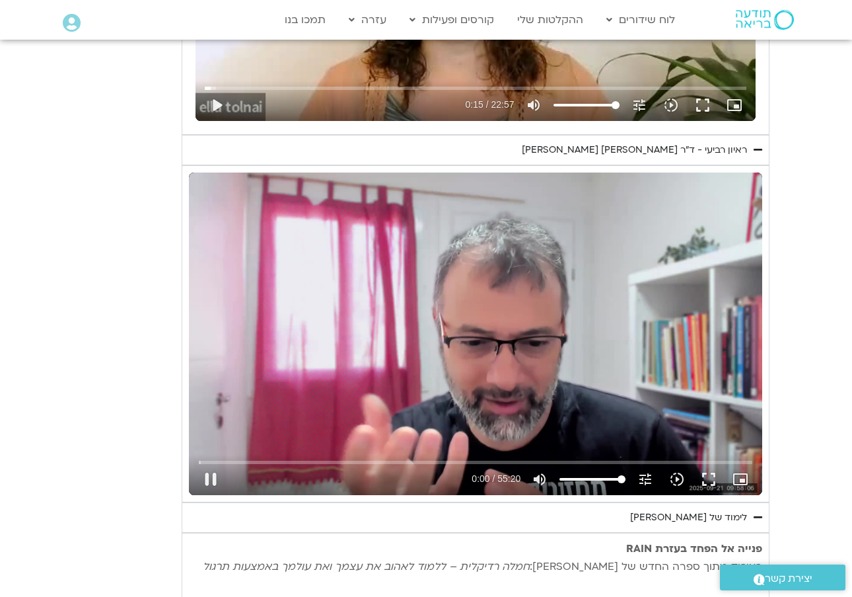
type input "15.5604070593325"
type input "0.27000141666741"
type input "15.5604070593325"
type input "0.395458666987428"
type input "15.5604070593325"
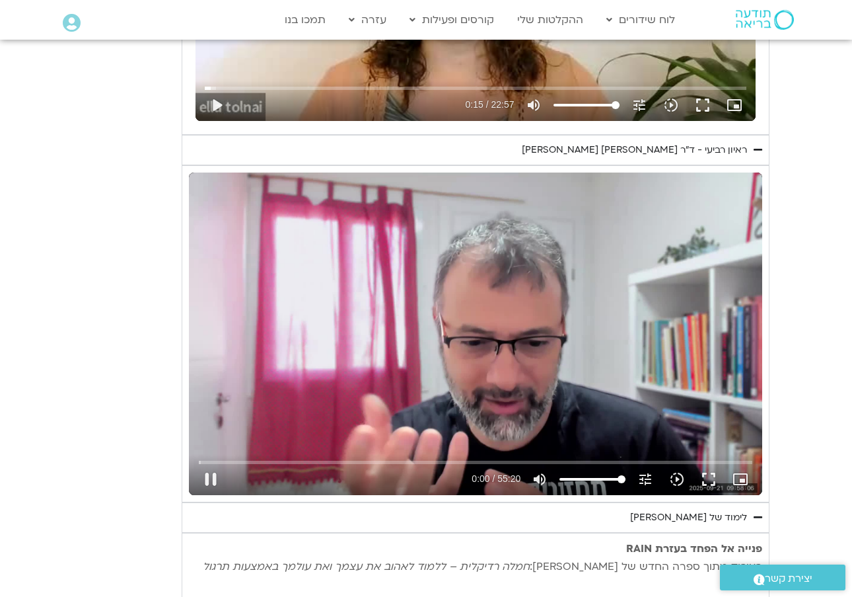
type input "0.52069000066262"
type input "15.5604070593325"
click at [579, 194] on div "Skip ad pause 0:00 / 55:20 volume_up Mute tune Resolution Auto 240p slow_motion…" at bounding box center [476, 333] width 574 height 322
type input "0.74388758399339"
type input "15.5604070593325"
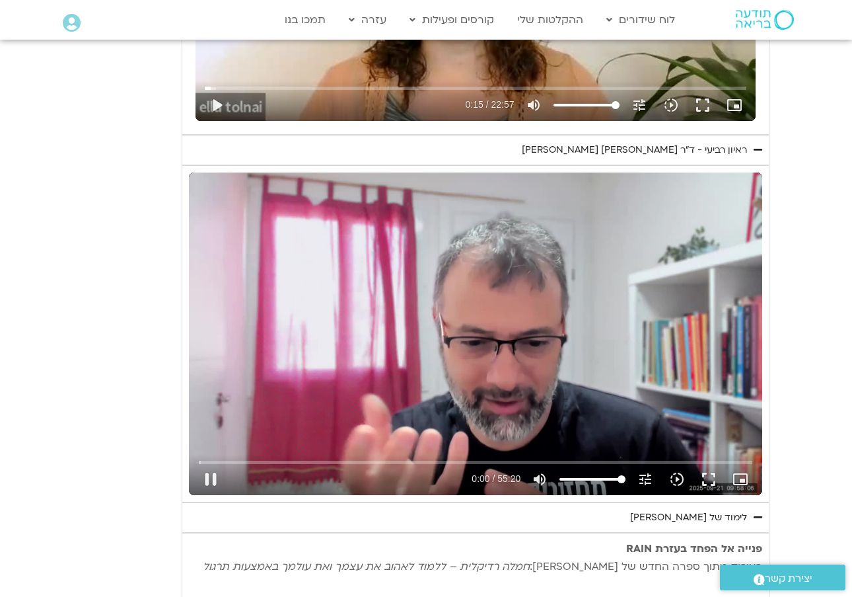
type input "0.74388758399339"
type input "15.5604070593325"
type input "0.74388758399339"
type input "15.5604070593325"
type input "0.74388758399339"
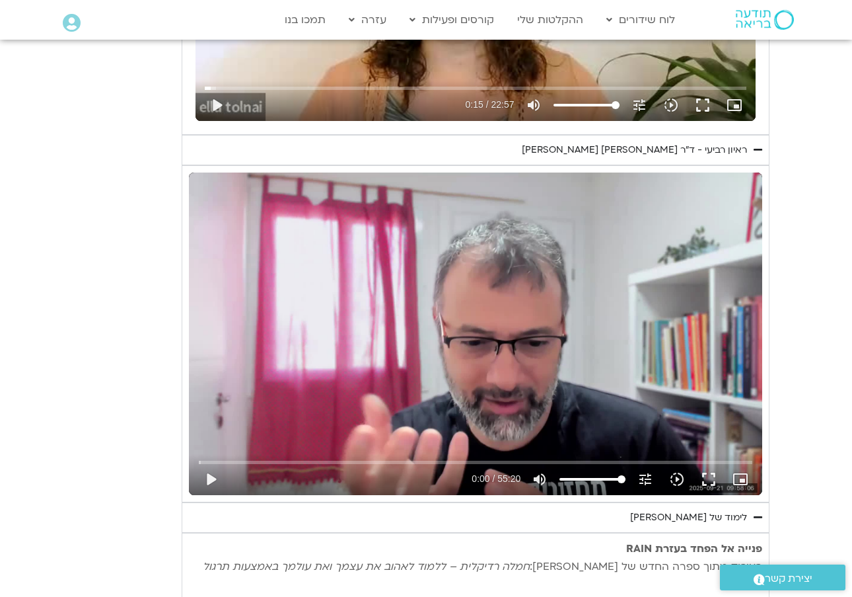
type input "15.5604070593325"
type input "0.74388758399339"
type input "15.5604070593325"
type input "0.74388758399339"
type input "15.5604070593325"
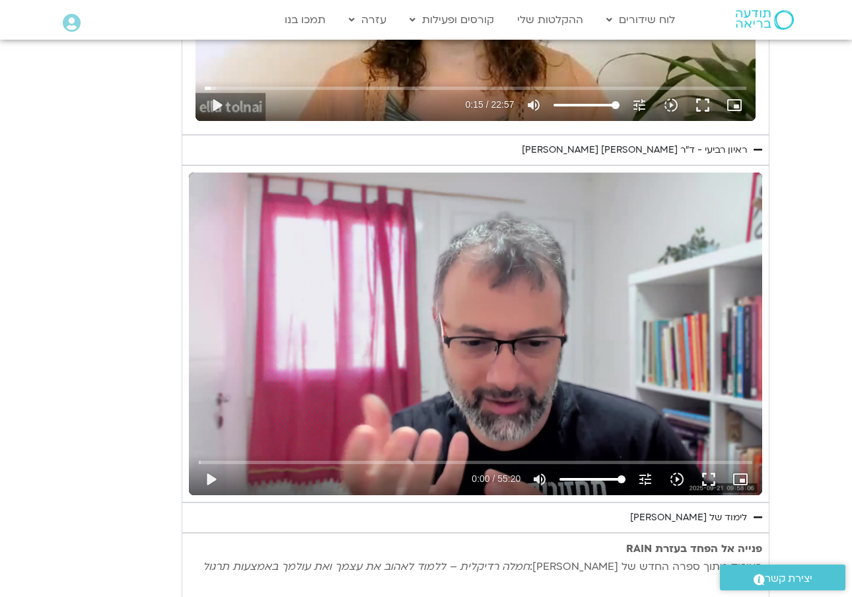
type input "0.74388758399339"
type input "15.5604070593325"
type input "0.74388758399339"
type input "15.5604070593325"
type input "0.74388758399339"
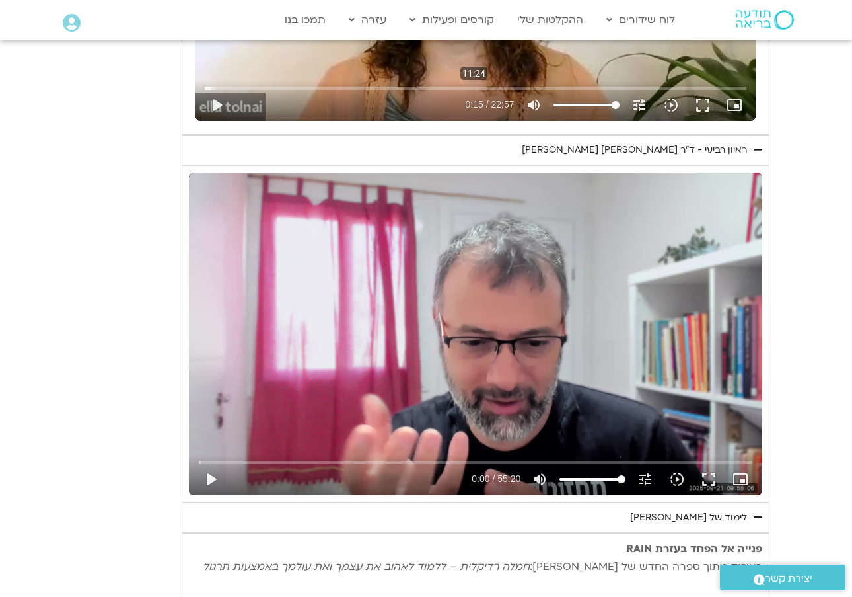
type input "15.5604070593325"
type input "0.74388758399339"
type input "15.5604070593325"
type input "0.74388758399339"
type input "15.5604070593325"
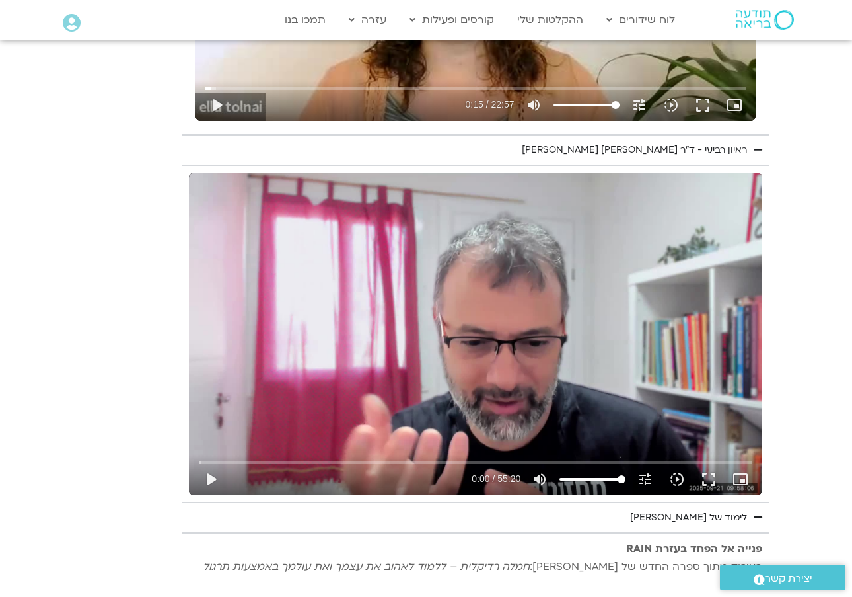
type input "0.74388758399339"
type input "15.5604070593325"
type input "0.74388758399339"
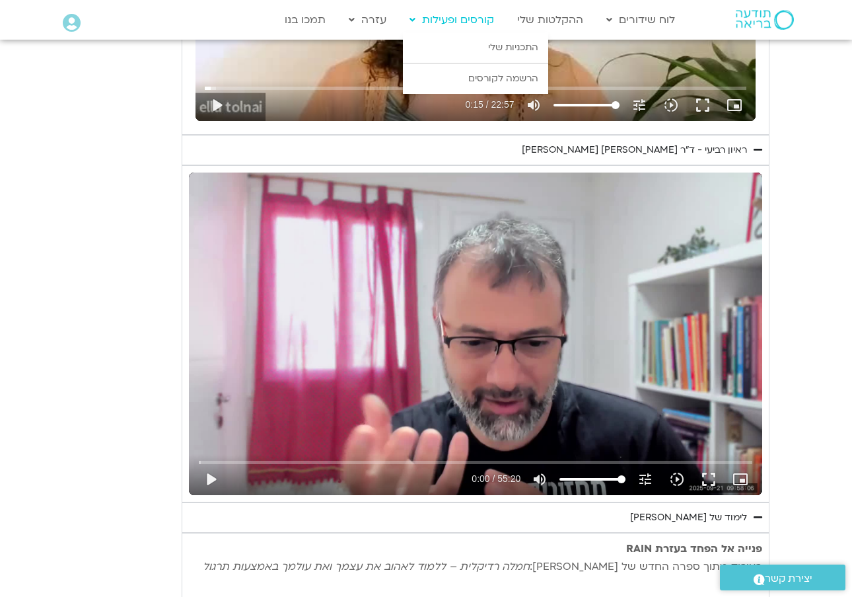
type input "15.5604070593325"
type input "0.74388758399339"
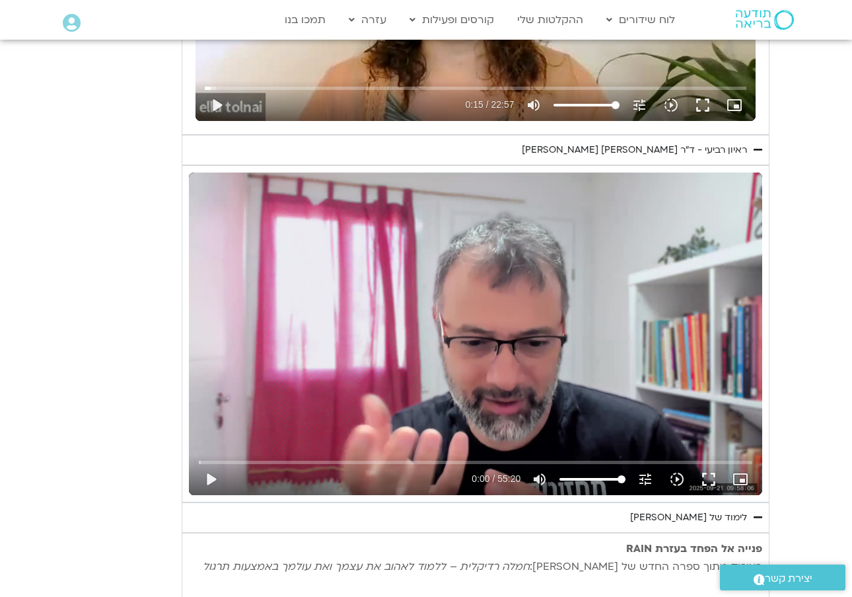
type input "15.5604070593325"
type input "0.74388758399339"
type input "15.5604070593325"
type input "0.74388758399339"
type input "15.5604070593325"
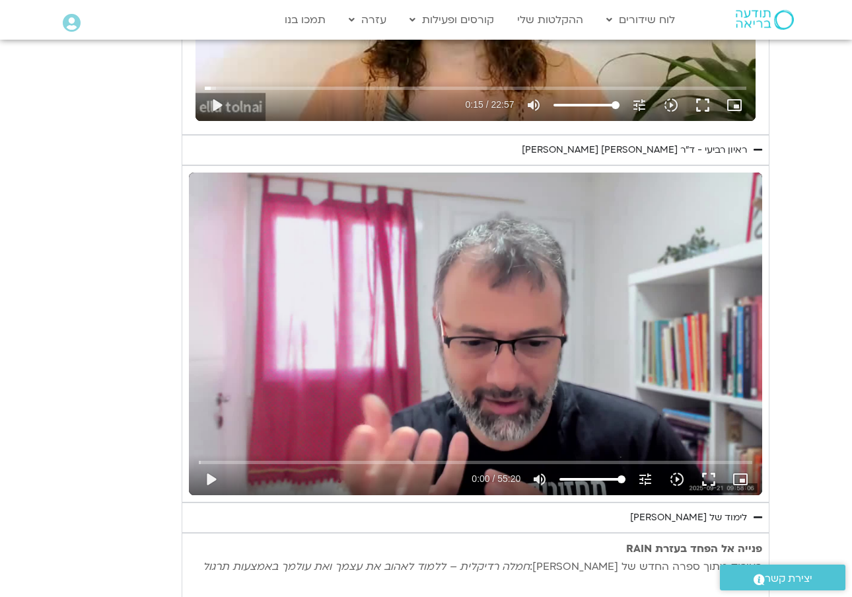
type input "0.74388758399339"
type input "15.5604070593325"
type input "0.74388758399339"
type input "15.5604070593325"
type input "0.74388758399339"
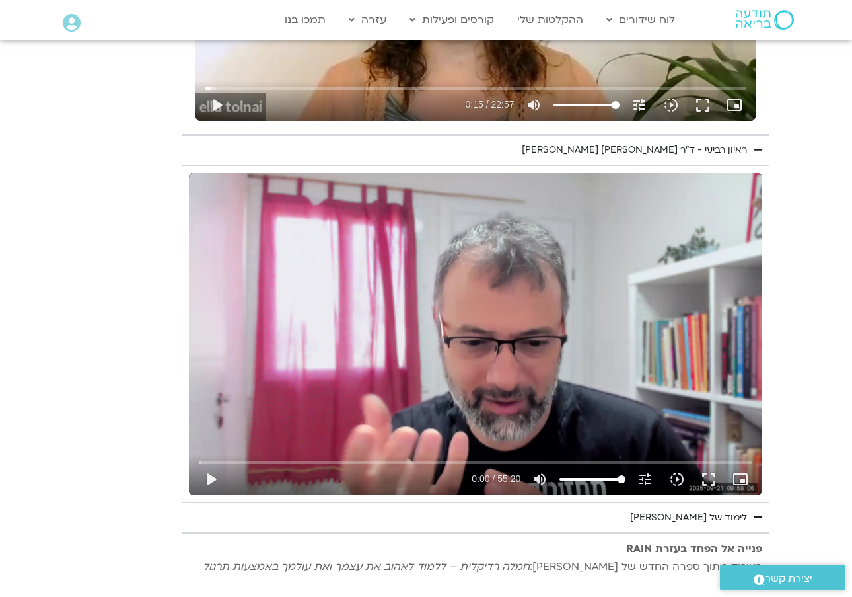
type input "15.5604070593325"
type input "0.74388758399339"
type input "15.5604070593325"
type input "0.74388758399339"
type input "15.5604070593325"
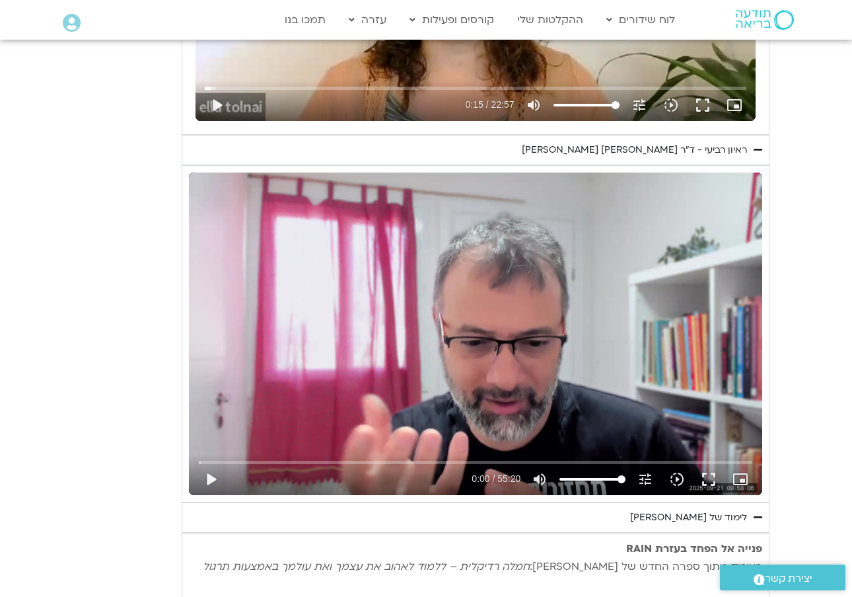
type input "0.74388758399339"
type input "15.5604070593325"
type input "0.74388758399339"
type input "15.5604070593325"
type input "0.74388758399339"
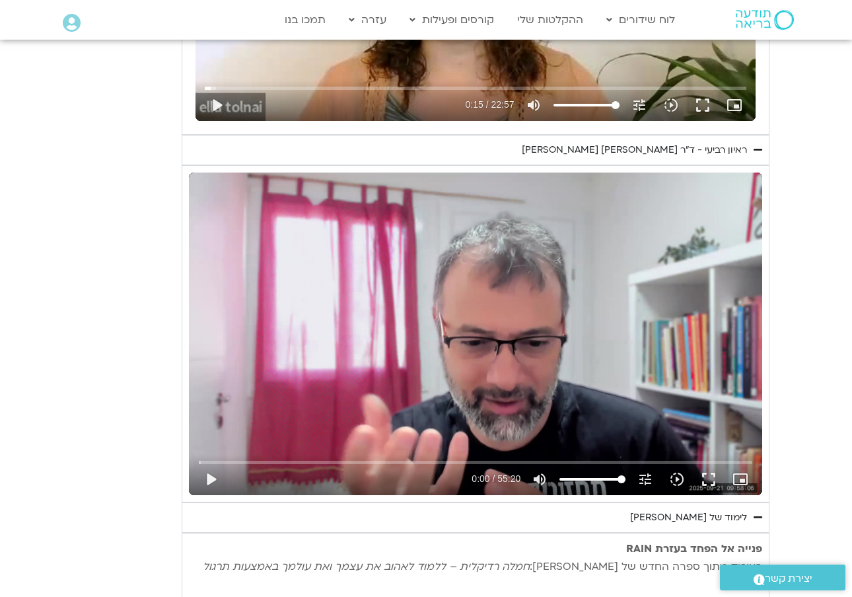
type input "15.5604070593325"
type input "0.74388758399339"
type input "15.5604070593325"
type input "0.74388758399339"
type input "15.5604070593325"
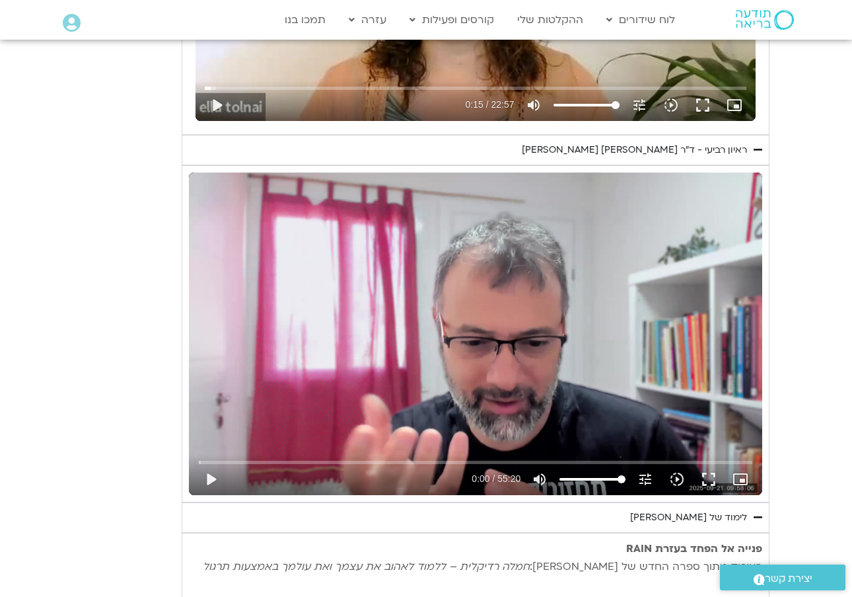
type input "0.74388758399339"
type input "15.5604070593325"
type input "0.74388758399339"
type input "15.5604070593325"
type input "0.74388758399339"
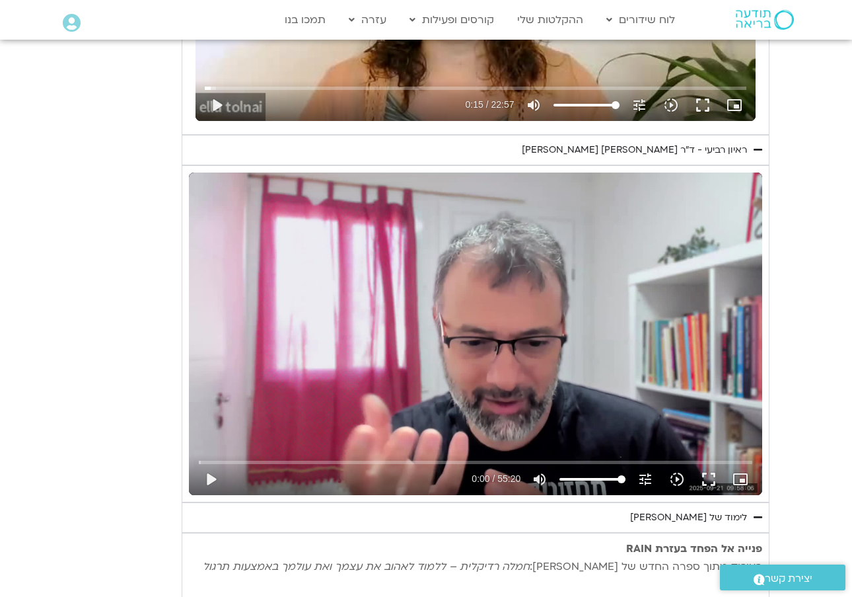
type input "15.5604070593325"
type input "0.74388758399339"
type input "15.5604070593325"
type input "0.74388758399339"
type input "15.5604070593325"
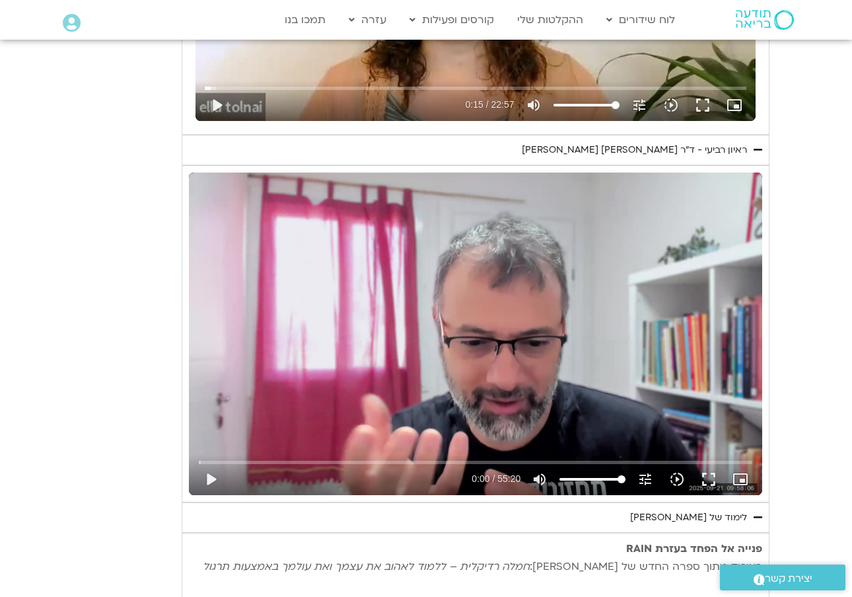
type input "0.74388758399339"
type input "15.5604070593325"
type input "0.74388758399339"
type input "15.5604070593325"
type input "0.74388758399339"
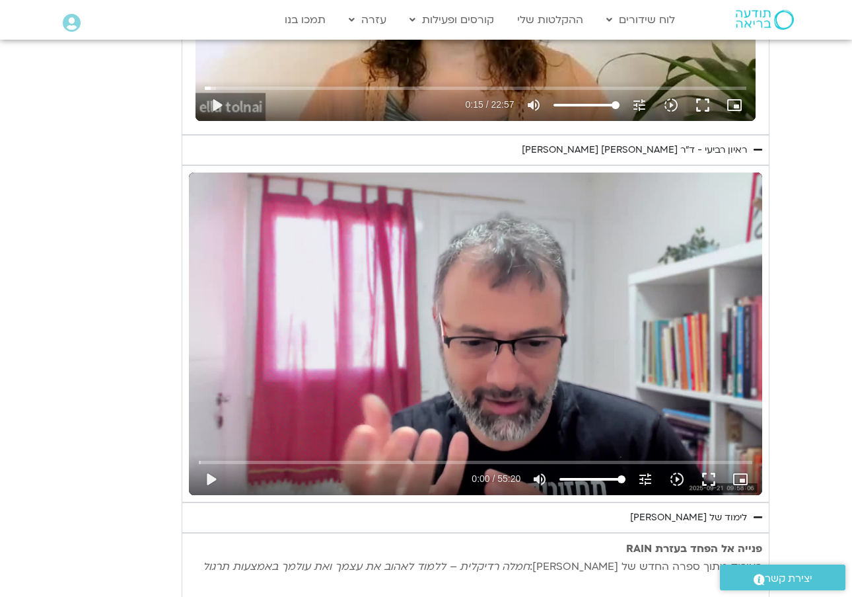
type input "15.5604070593325"
type input "0.74388758399339"
type input "15.5604070593325"
type input "0.74388758399339"
type input "15.5604070593325"
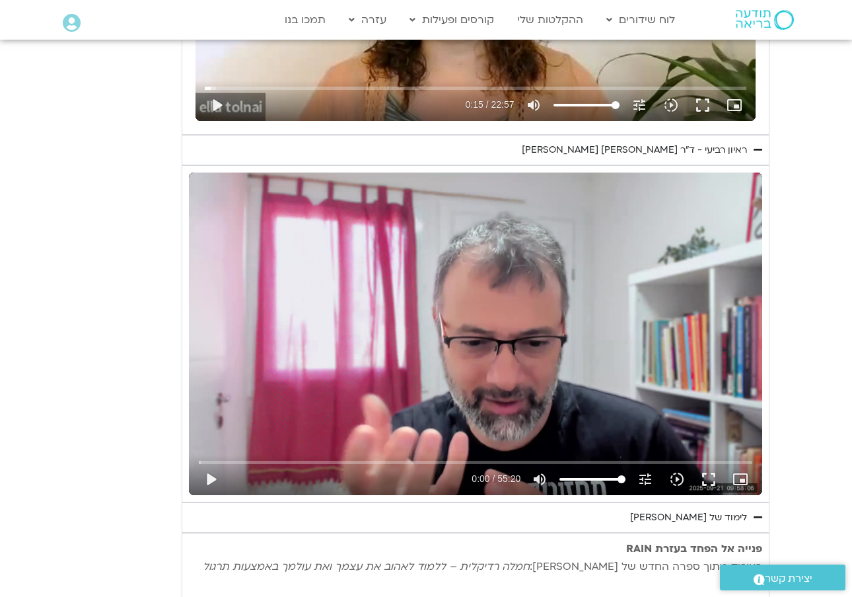
type input "0.74388758399339"
type input "15.5604070593325"
type input "0.74388758399339"
type input "15.5604070593325"
type input "0.74388758399339"
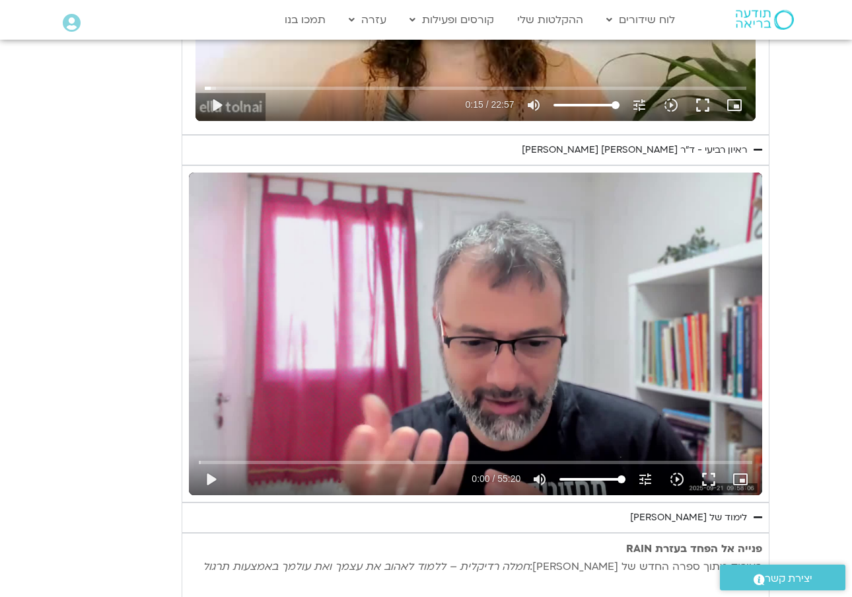
type input "15.5604070593325"
type input "0.74388758399339"
type input "15.5604070593325"
type input "0.74388758399339"
type input "15.5604070593325"
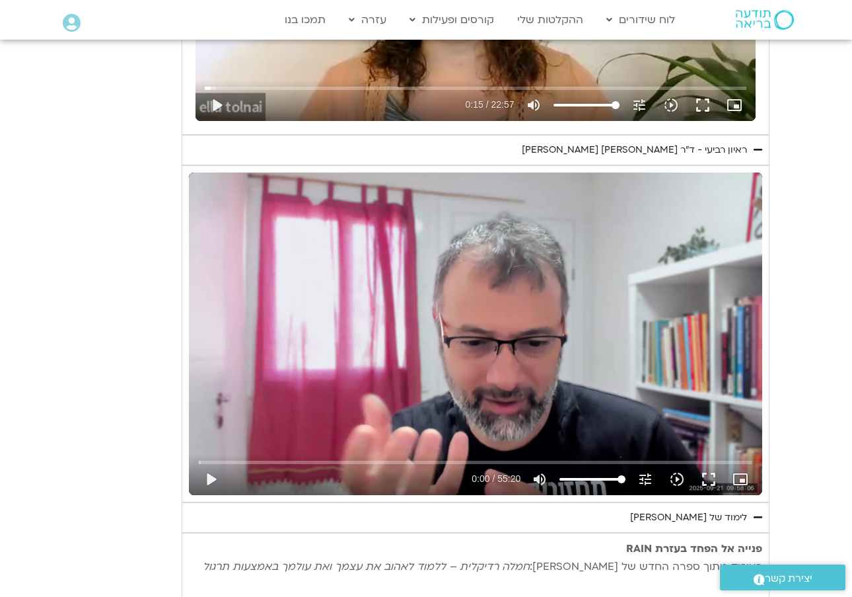
type input "0.74388758399339"
type input "15.5604070593325"
type input "0.74388758399339"
type input "15.5604070593325"
type input "0.74388758399339"
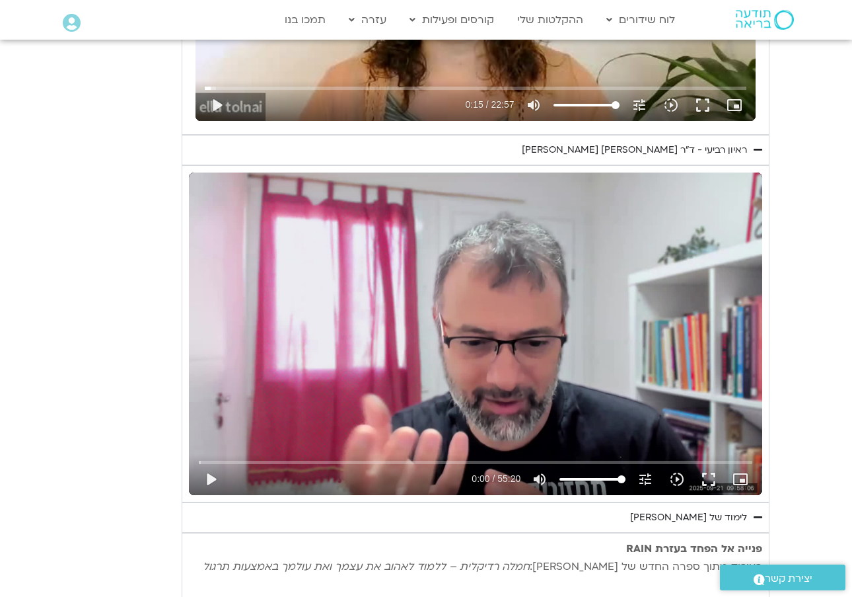
type input "15.5604070593325"
type input "0.74388758399339"
type input "15.5604070593325"
type input "0.74388758399339"
type input "15.5604070593325"
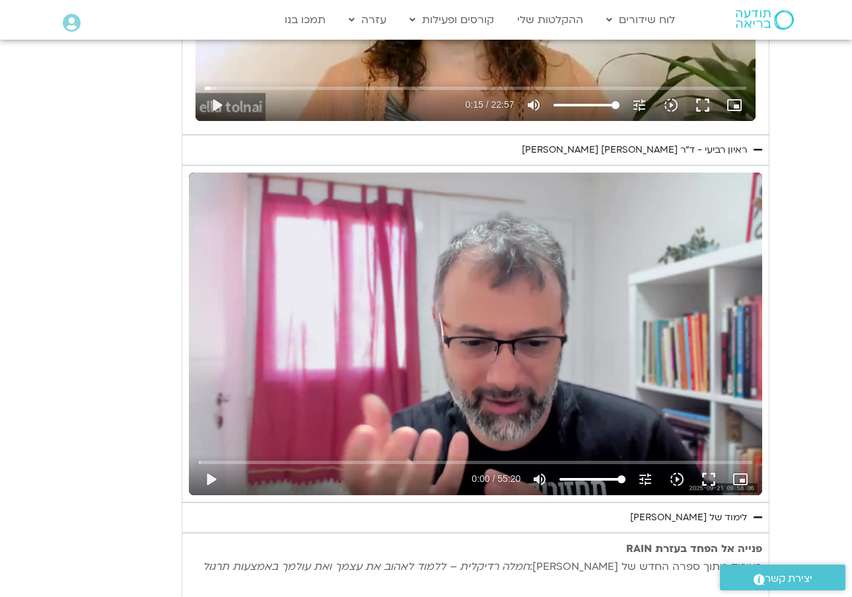
type input "0.74388758399339"
type input "15.5604070593325"
type input "0.74388758399339"
type input "15.5604070593325"
type input "0.74388758399339"
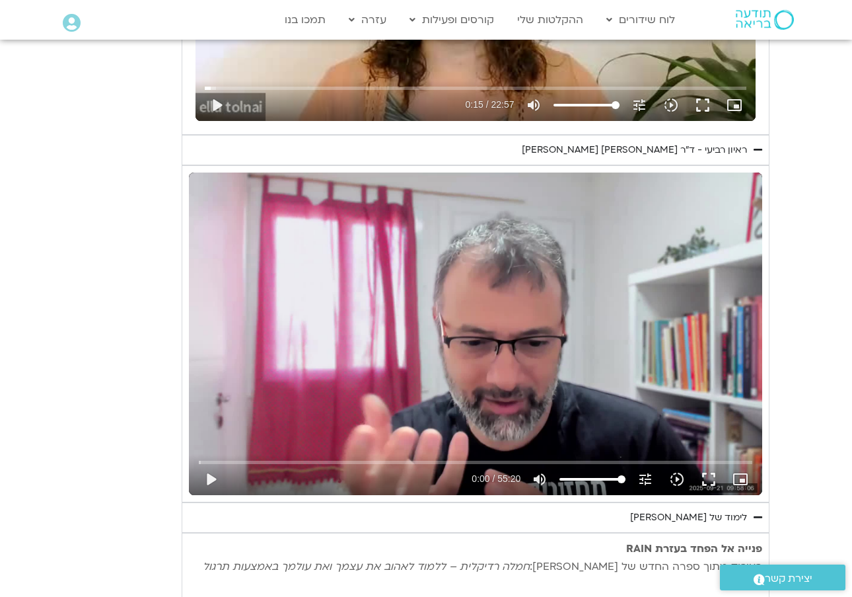
type input "15.5604070593325"
type input "0.74388758399339"
type input "15.5604070593325"
type input "0.74388758399339"
type input "15.5604070593325"
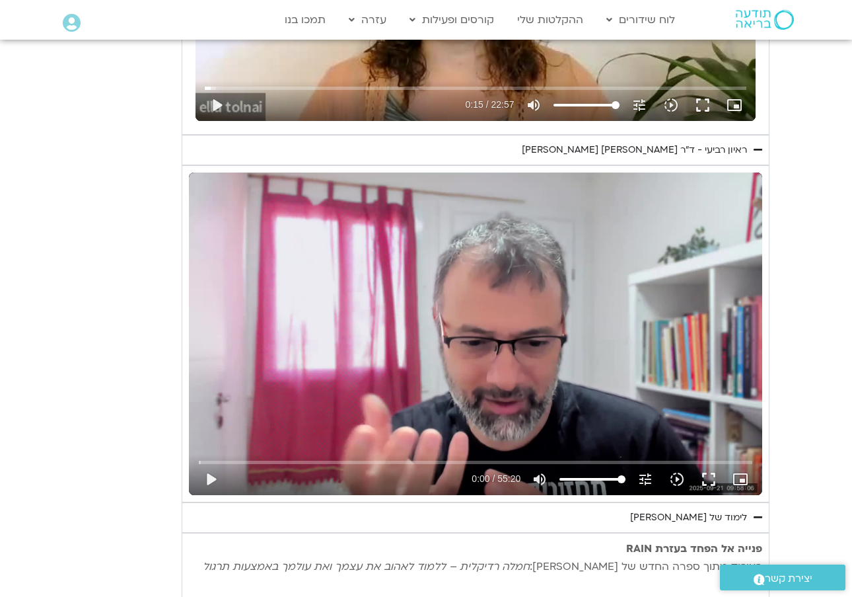
type input "0.74388758399339"
type input "15.5604070593325"
type input "0.74388758399339"
type input "15.5604070593325"
type input "0.74388758399339"
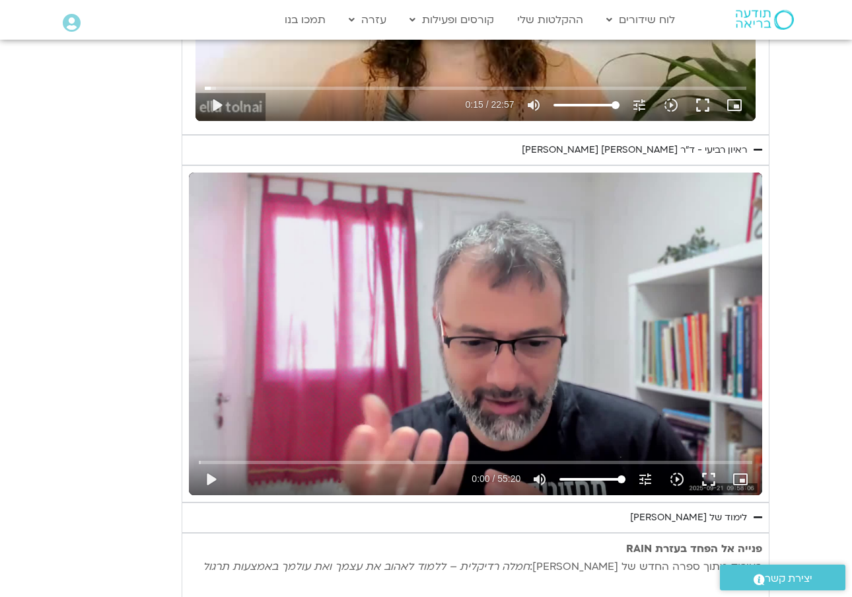
type input "15.5604070593325"
type input "0.74388758399339"
type input "15.5604070593325"
type input "0.74388758399339"
type input "15.5604070593325"
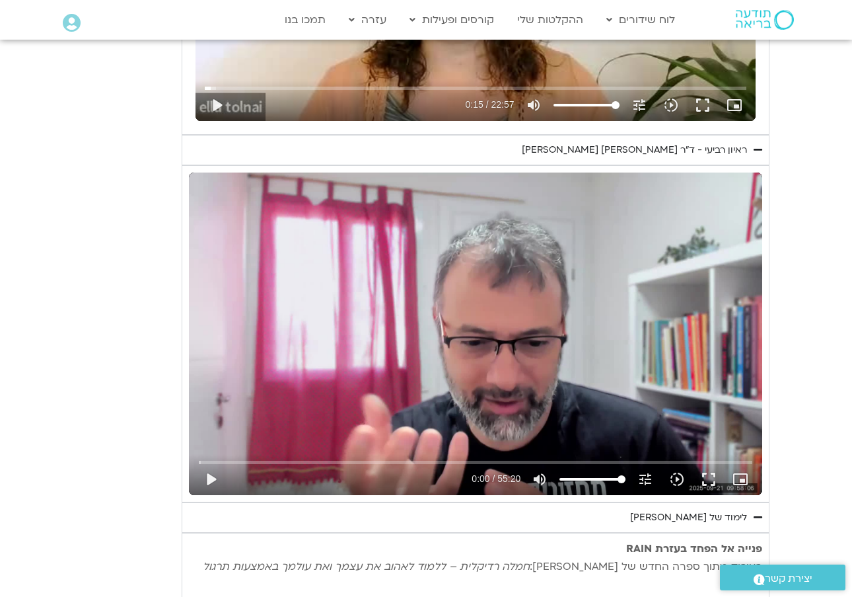
type input "0.74388758399339"
type input "15.5604070593325"
type input "0.74388758399339"
type input "15.5604070593325"
type input "0.74388758399339"
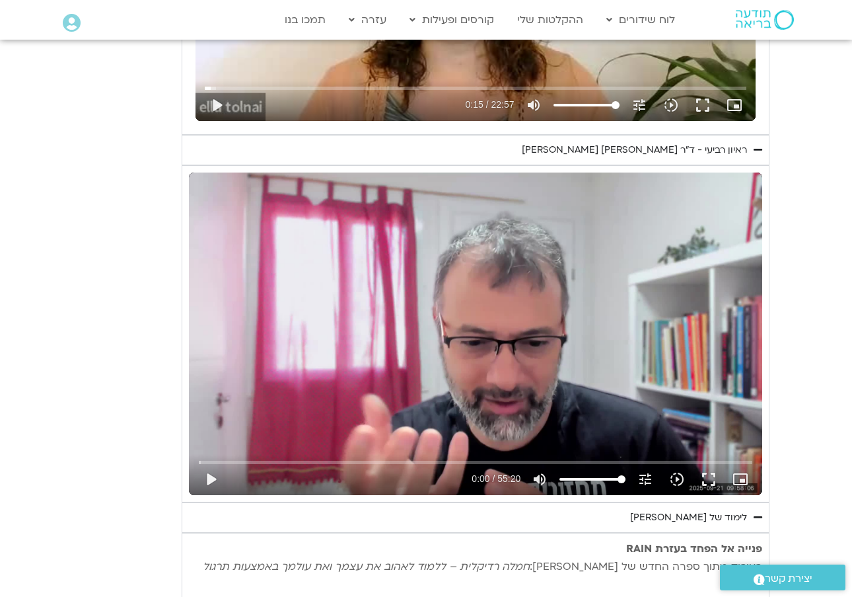
type input "15.5604070593325"
type input "0.74388758399339"
type input "15.5604070593325"
type input "0.74388758399339"
type input "15.5604070593325"
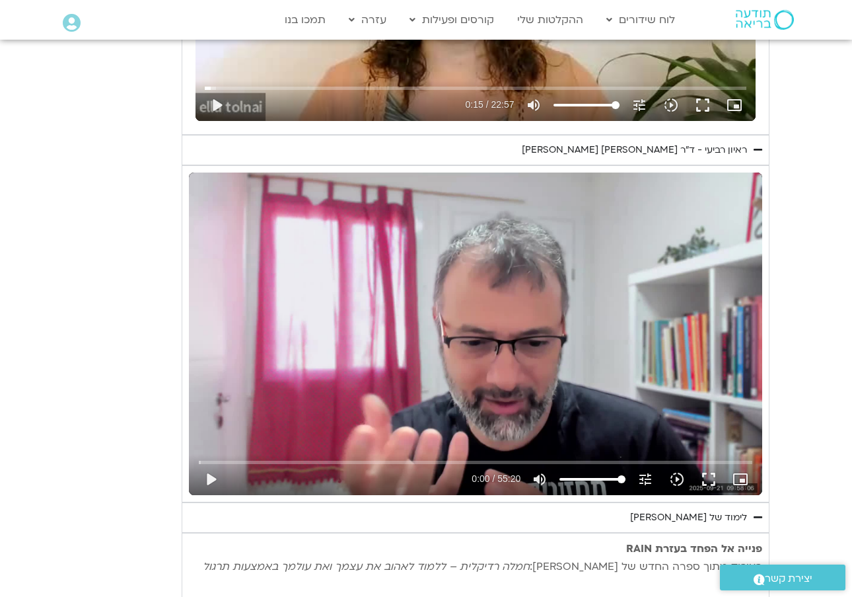
type input "0.74388758399339"
type input "15.5604070593325"
type input "0.74388758399339"
type input "15.5604070593325"
type input "0.74388758399339"
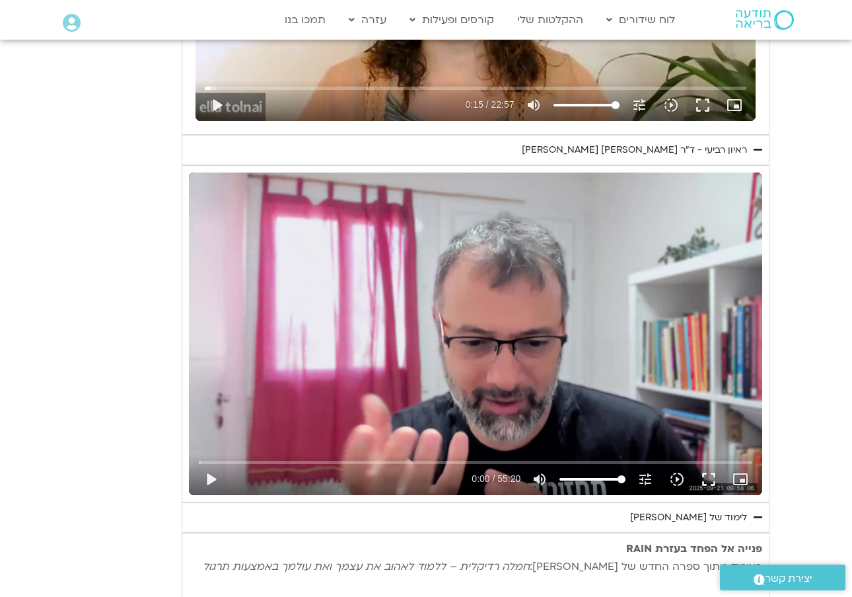
type input "15.5604070593325"
type input "0.74388758399339"
type input "15.5604070593325"
type input "0.74388758399339"
type input "15.5604070593325"
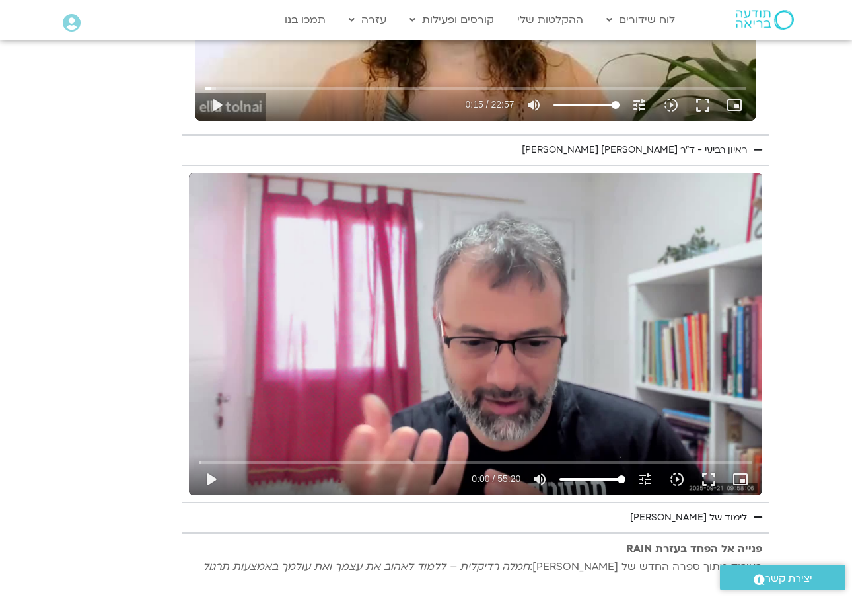
type input "0.74388758399339"
type input "15.5604070593325"
type input "0.74388758399339"
type input "15.5604070593325"
type input "0.74388758399339"
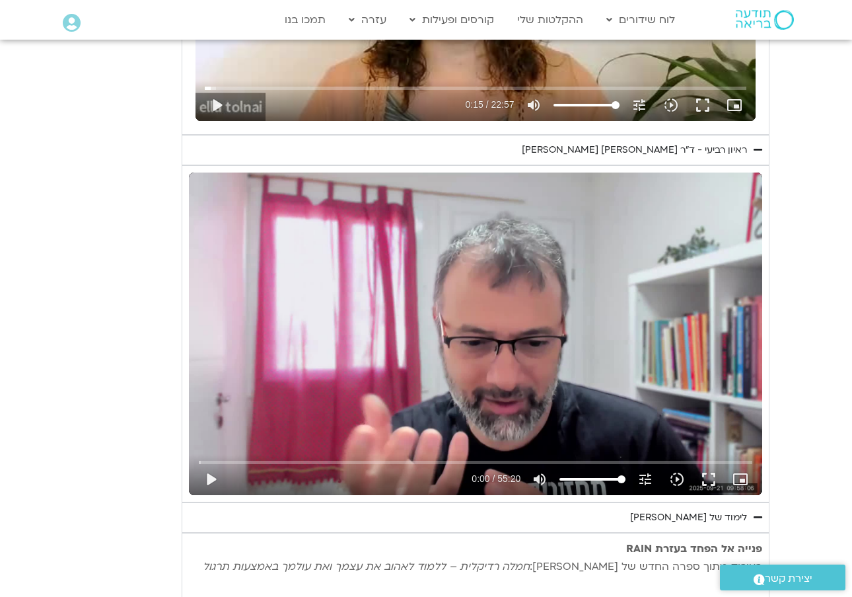
type input "15.5604070593325"
type input "0.74388758399339"
type input "15.5604070593325"
type input "0.74388758399339"
type input "15.5604070593325"
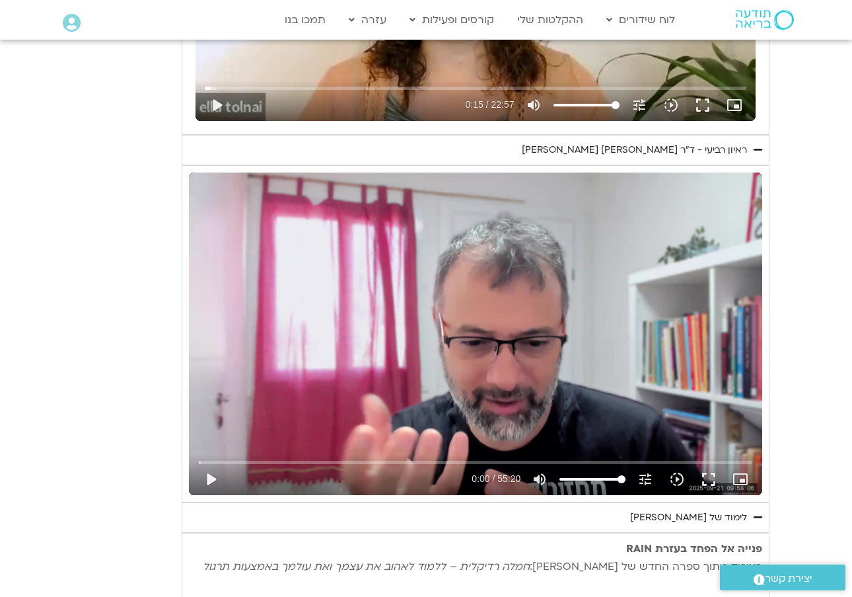
type input "0.74388758399339"
type input "15.5604070593325"
type input "0.74388758399339"
type input "15.5604070593325"
type input "0.74388758399339"
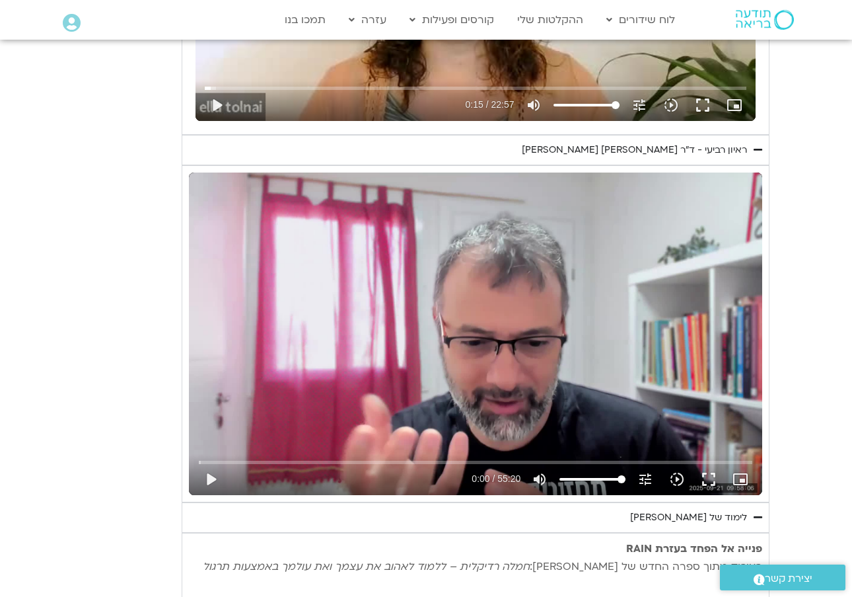
type input "15.5604070593325"
type input "0.74388758399339"
type input "15.5604070593325"
type input "0.74388758399339"
type input "15.5604070593325"
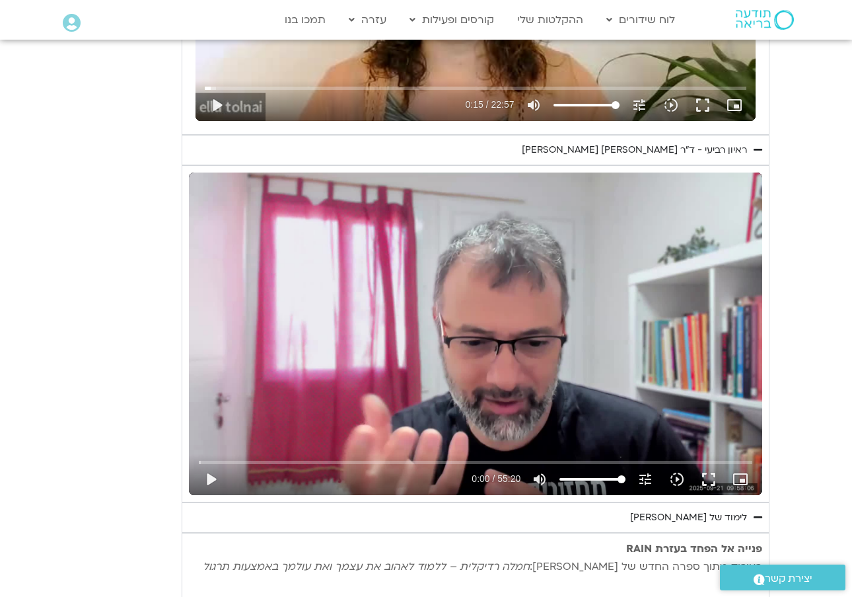
type input "0.74388758399339"
type input "15.5604070593325"
type input "0.74388758399339"
type input "15.5604070593325"
type input "0.74388758399339"
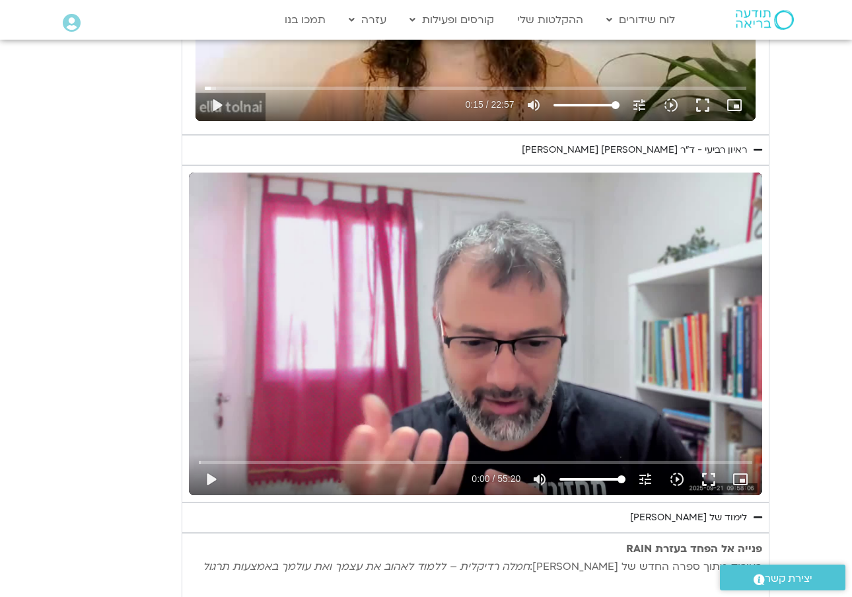
type input "15.5604070593325"
type input "0.74388758399339"
type input "15.5604070593325"
type input "0.74388758399339"
type input "15.5604070593325"
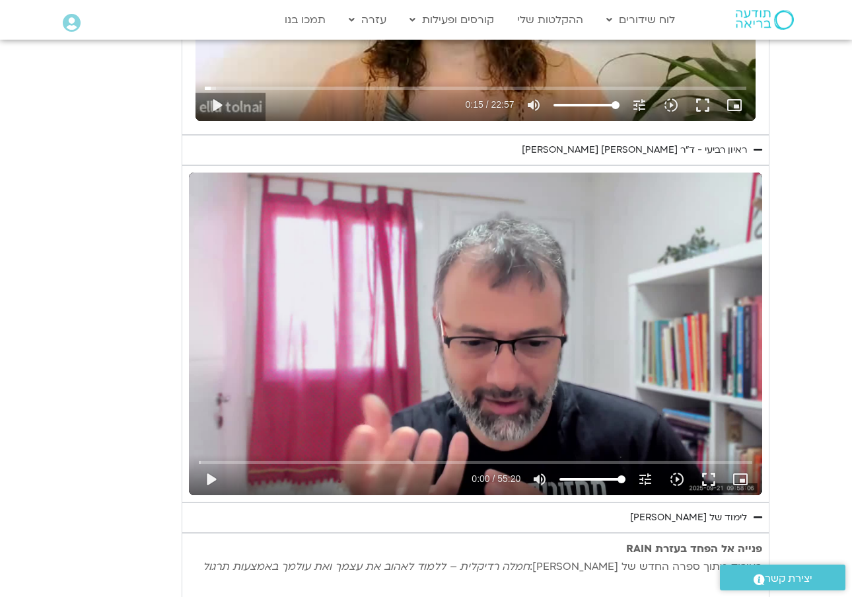
type input "0.74388758399339"
type input "15.5604070593325"
type input "0.74388758399339"
type input "15.5604070593325"
type input "0.74388758399339"
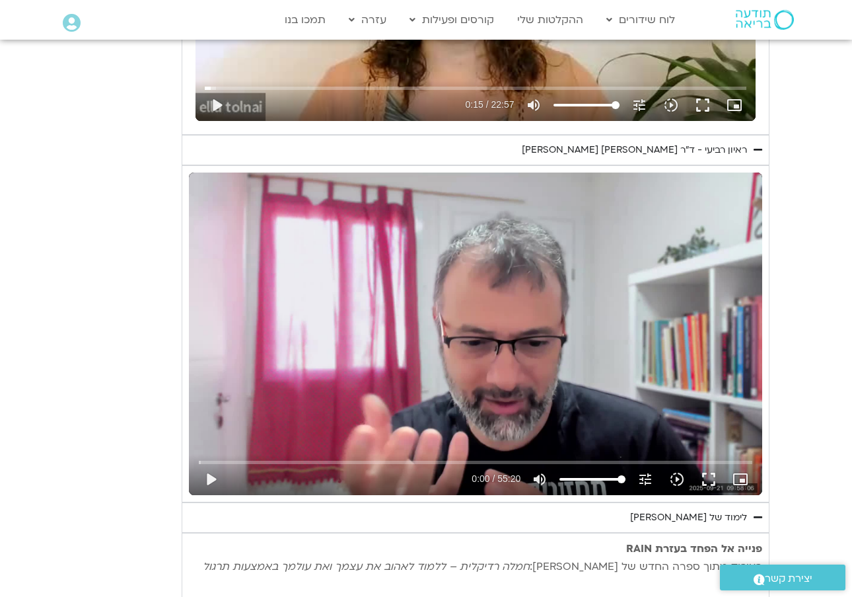
type input "15.5604070593325"
type input "0.74388758399339"
type input "15.5604070593325"
type input "0.74388758399339"
type input "15.5604070593325"
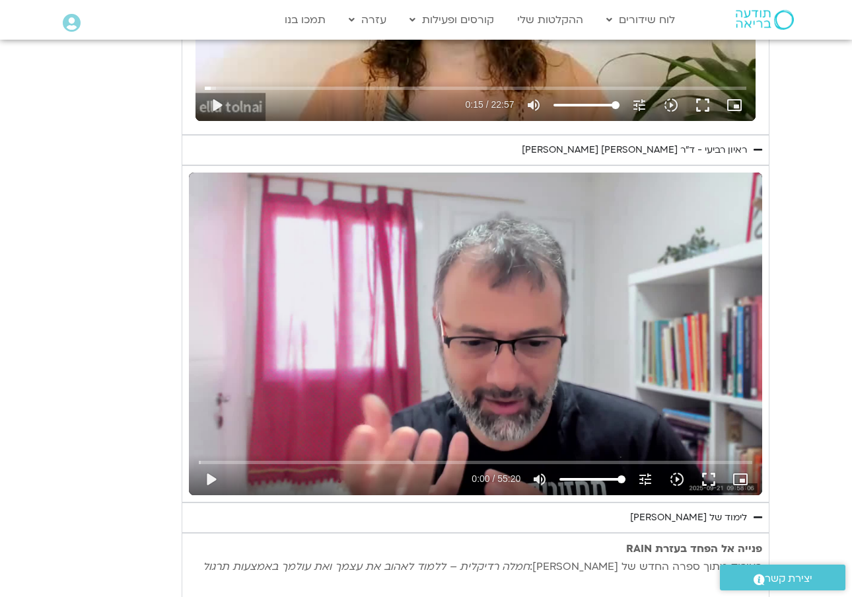
type input "0.74388758399339"
type input "15.5604070593325"
type input "0.74388758399339"
type input "15.5604070593325"
type input "0.74388758399339"
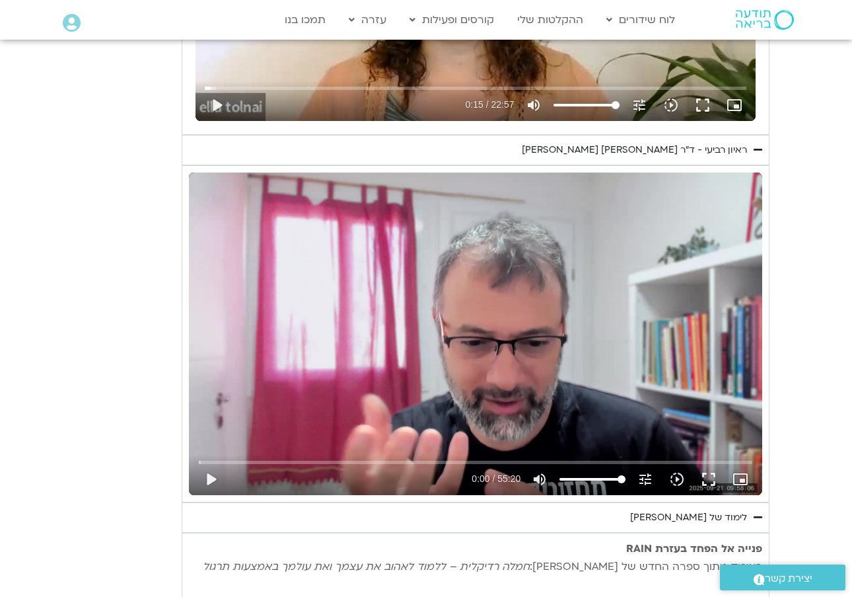
type input "15.5604070593325"
type input "0.74388758399339"
type input "15.5604070593325"
type input "0.74388758399339"
type input "15.5604070593325"
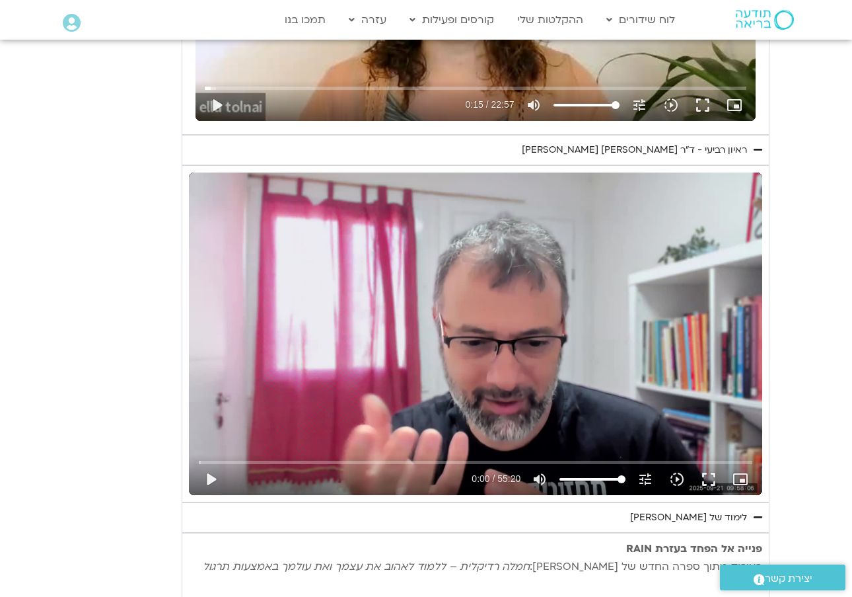
type input "0.74388758399339"
type input "15.5604070593325"
type input "0.74388758399339"
type input "15.5604070593325"
type input "0.74388758399339"
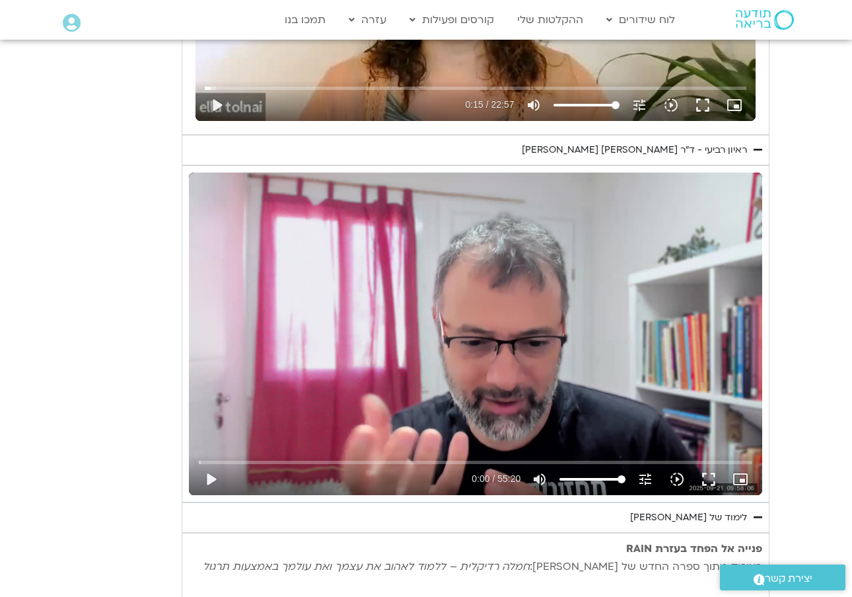
type input "15.5604070593325"
type input "0.74388758399339"
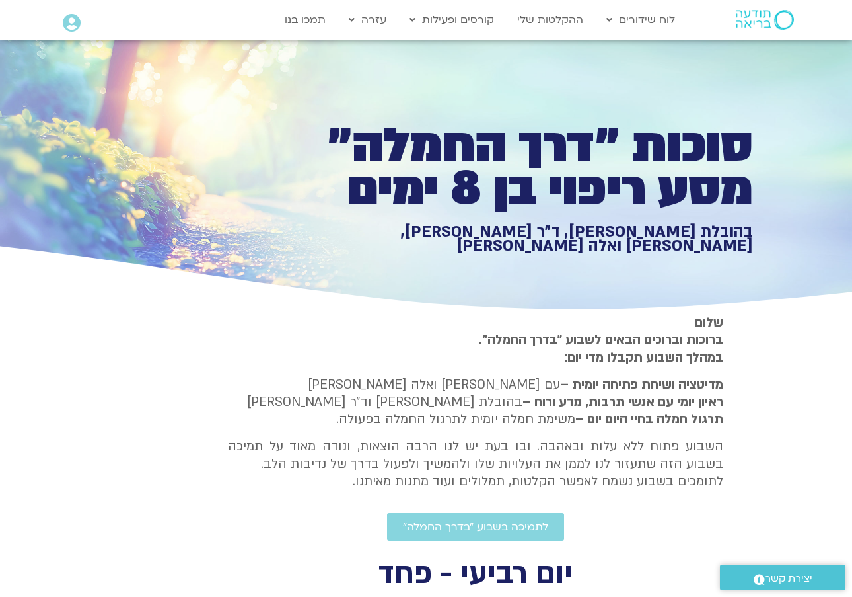
scroll to position [839, 0]
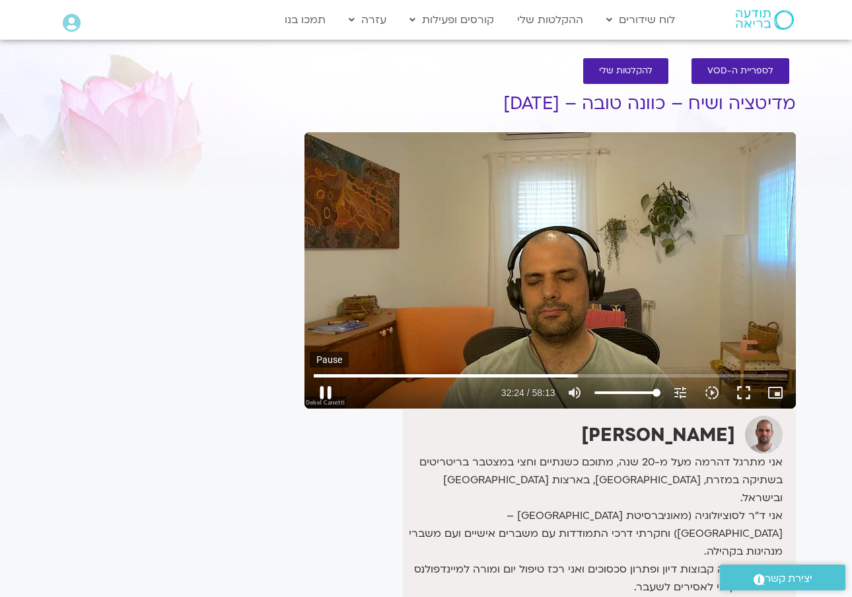
click at [328, 385] on button "pause" at bounding box center [326, 393] width 32 height 32
type input "1944.89618608332"
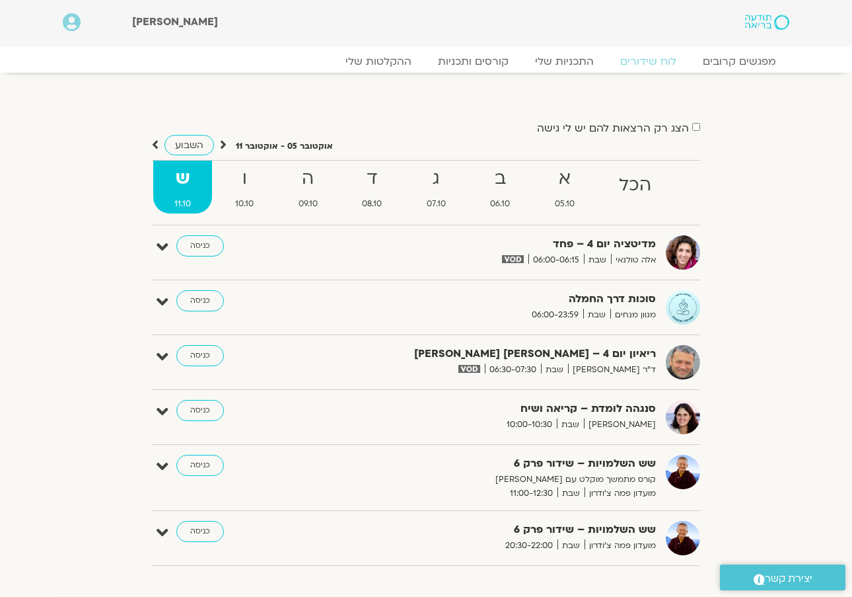
click at [159, 142] on div "השבוע" at bounding box center [189, 145] width 75 height 17
click at [155, 143] on icon at bounding box center [155, 144] width 7 height 13
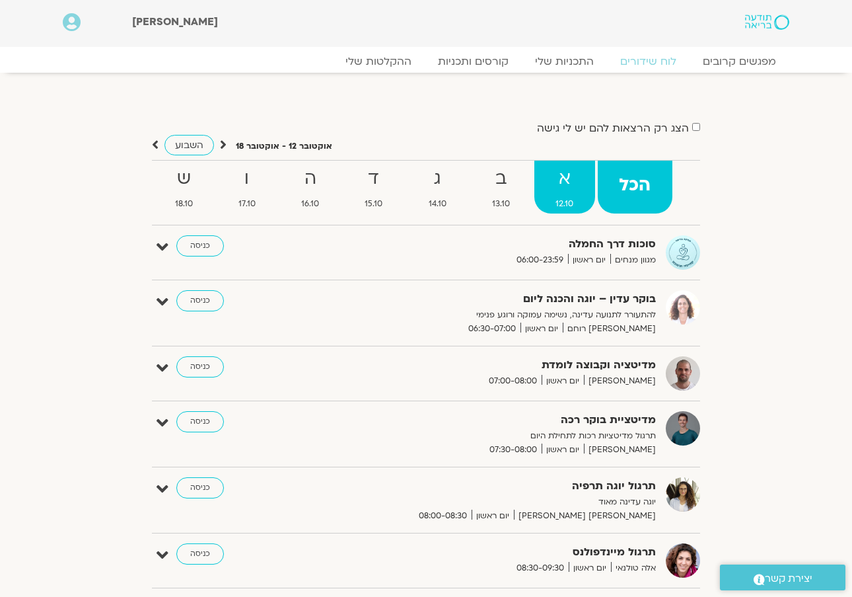
click at [560, 173] on strong "א" at bounding box center [565, 179] width 61 height 30
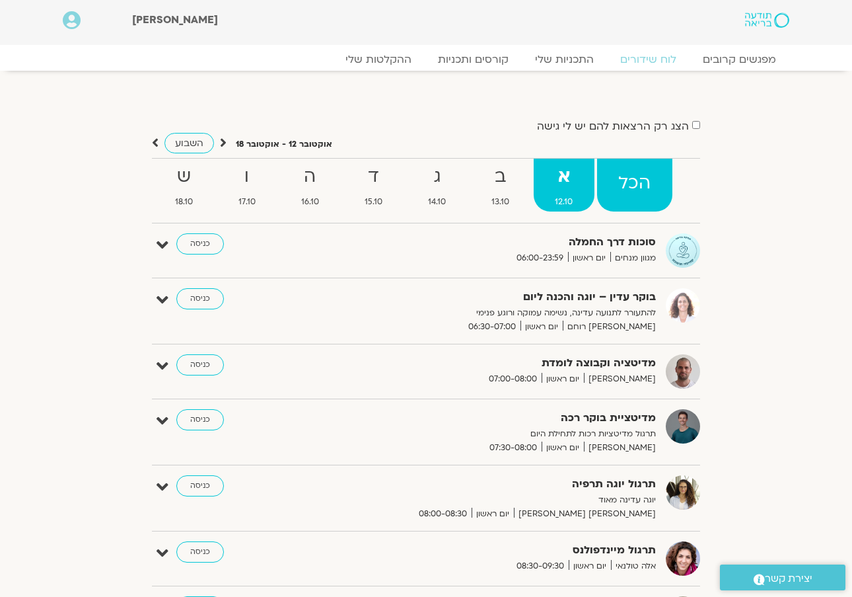
scroll to position [2, 0]
click at [225, 142] on icon at bounding box center [223, 142] width 7 height 13
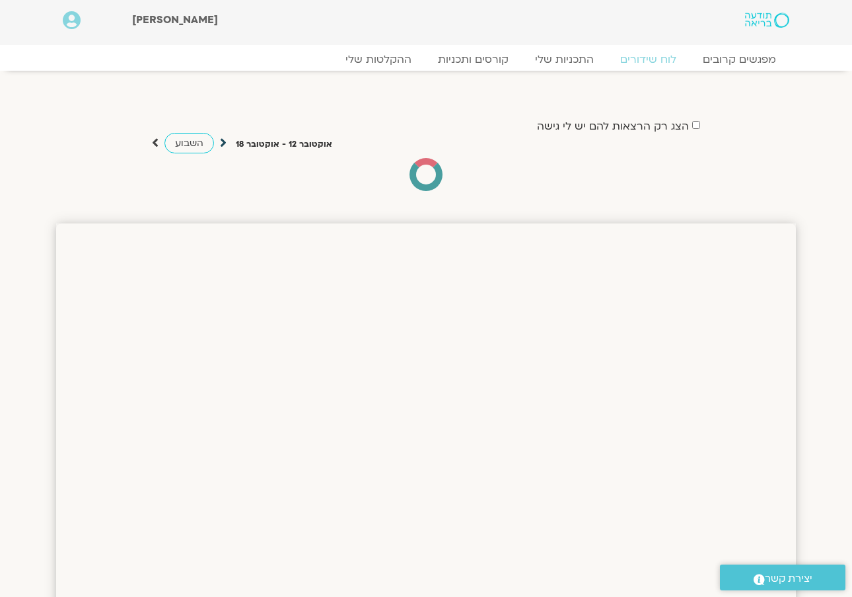
click at [225, 142] on icon at bounding box center [223, 142] width 7 height 13
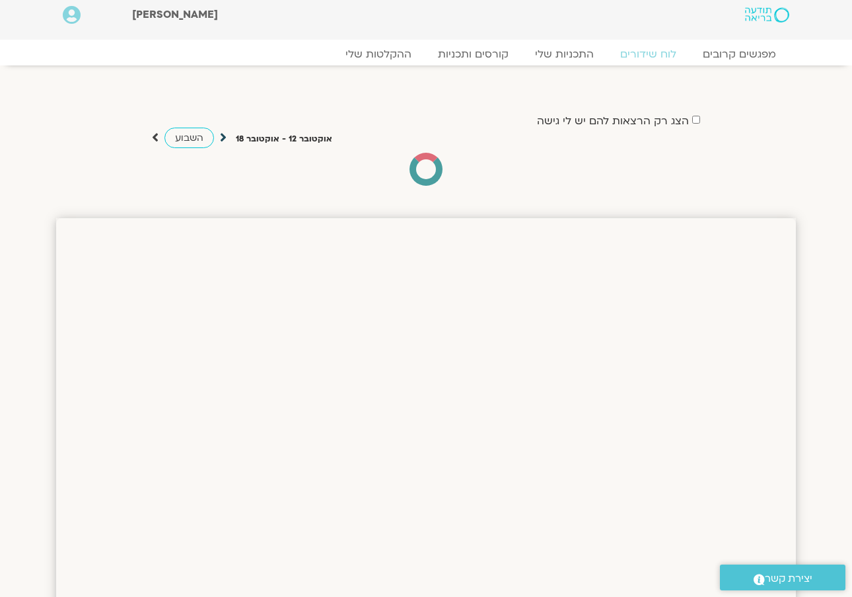
click at [221, 137] on icon at bounding box center [223, 137] width 7 height 13
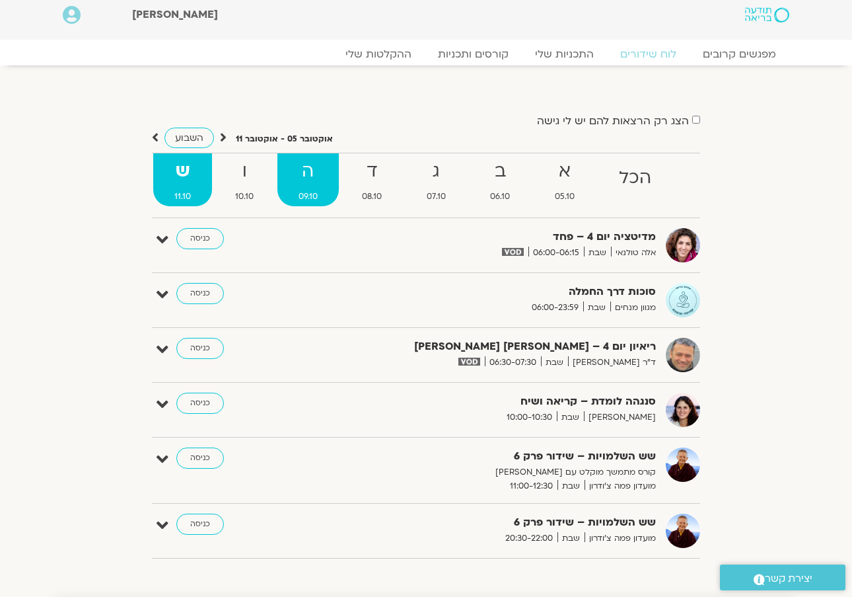
click at [308, 165] on strong "ה" at bounding box center [308, 172] width 61 height 30
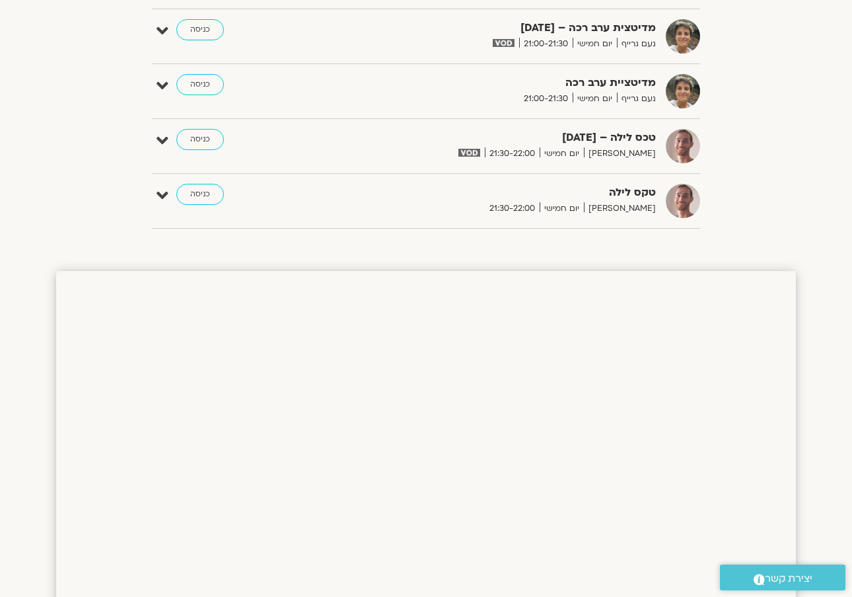
scroll to position [1406, 0]
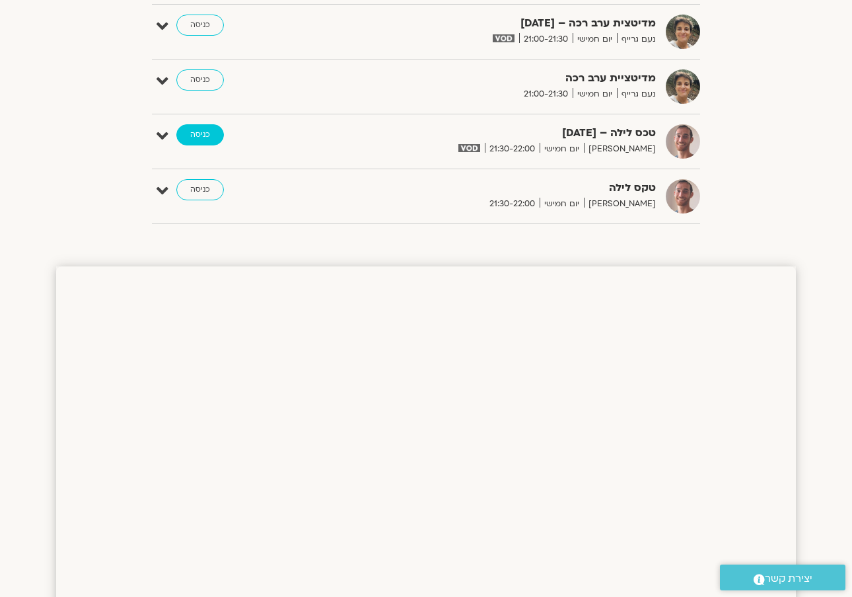
click at [207, 134] on link "כניסה" at bounding box center [200, 134] width 48 height 21
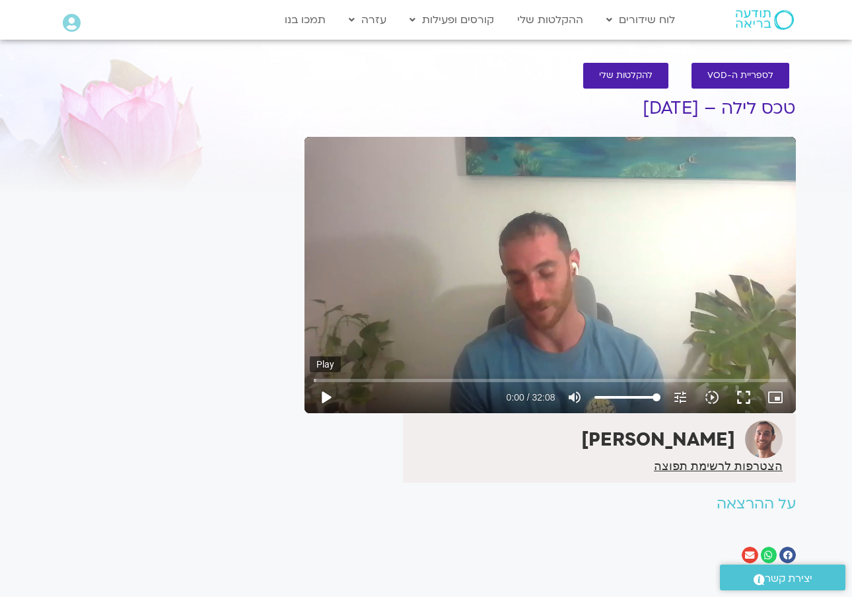
click at [324, 393] on button "play_arrow" at bounding box center [326, 397] width 32 height 32
type input "7.94397716665332"
